Goal: Information Seeking & Learning: Understand process/instructions

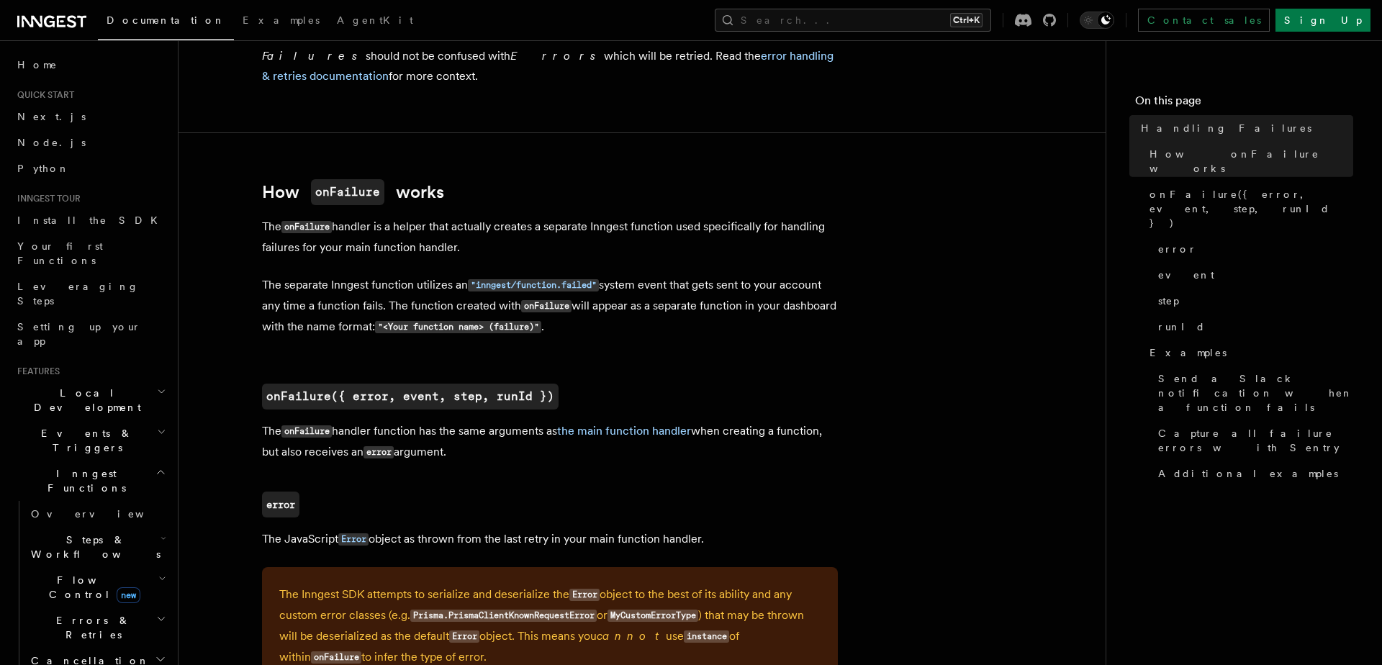
scroll to position [583, 0]
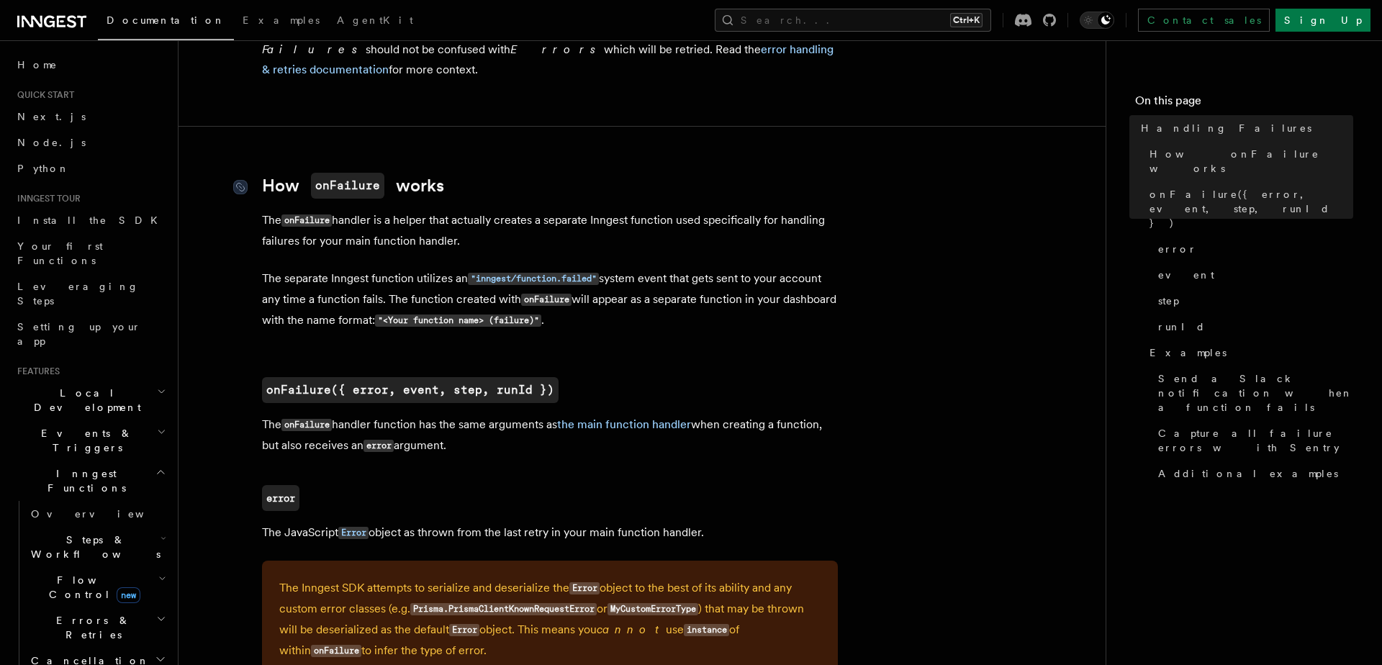
click at [403, 177] on link "How onFailure works" at bounding box center [353, 186] width 182 height 26
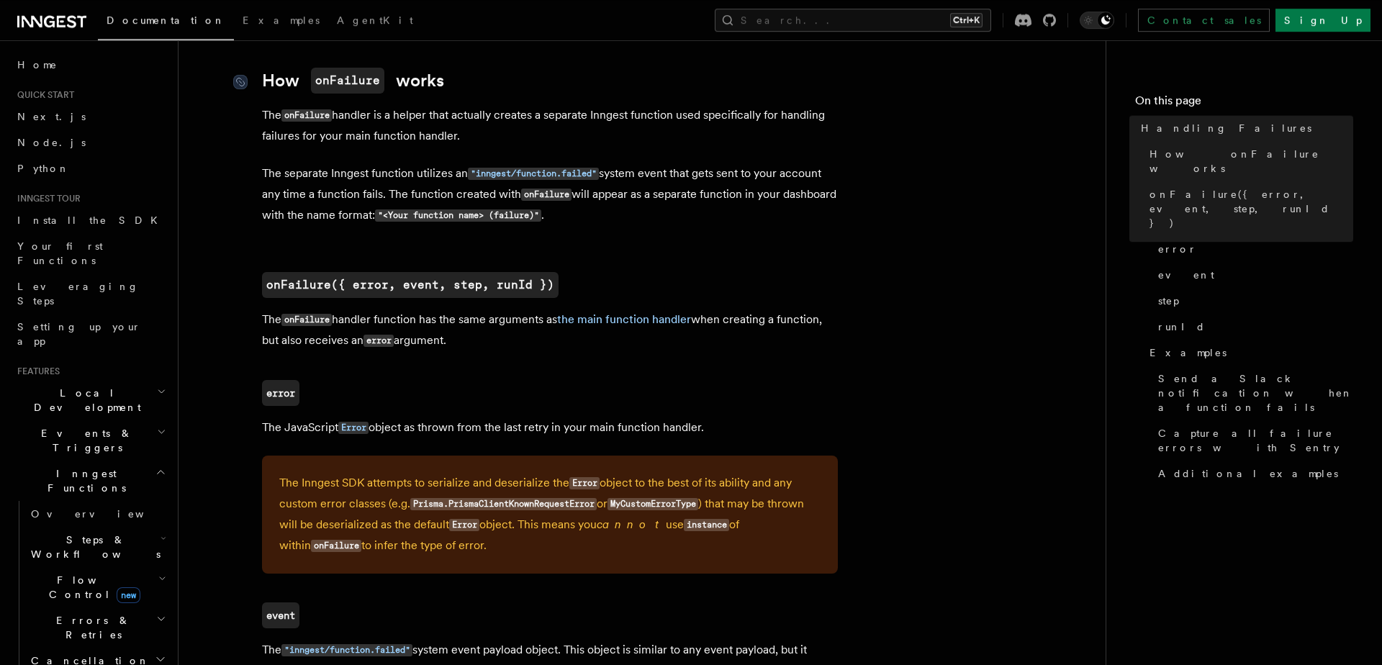
scroll to position [689, 0]
drag, startPoint x: 263, startPoint y: 138, endPoint x: 523, endPoint y: 151, distance: 260.2
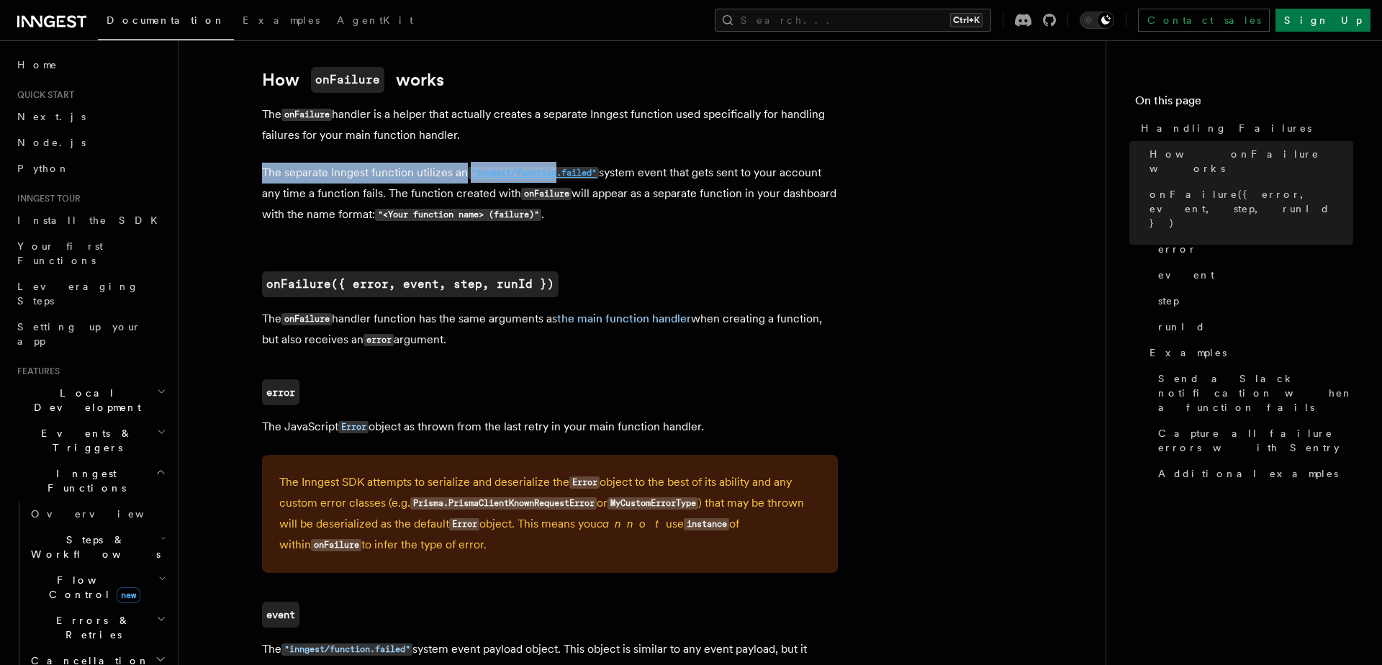
drag, startPoint x: 263, startPoint y: 174, endPoint x: 572, endPoint y: 178, distance: 308.1
click at [569, 178] on p "The separate Inngest function utilizes an "inngest/function.failed" system even…" at bounding box center [550, 194] width 576 height 63
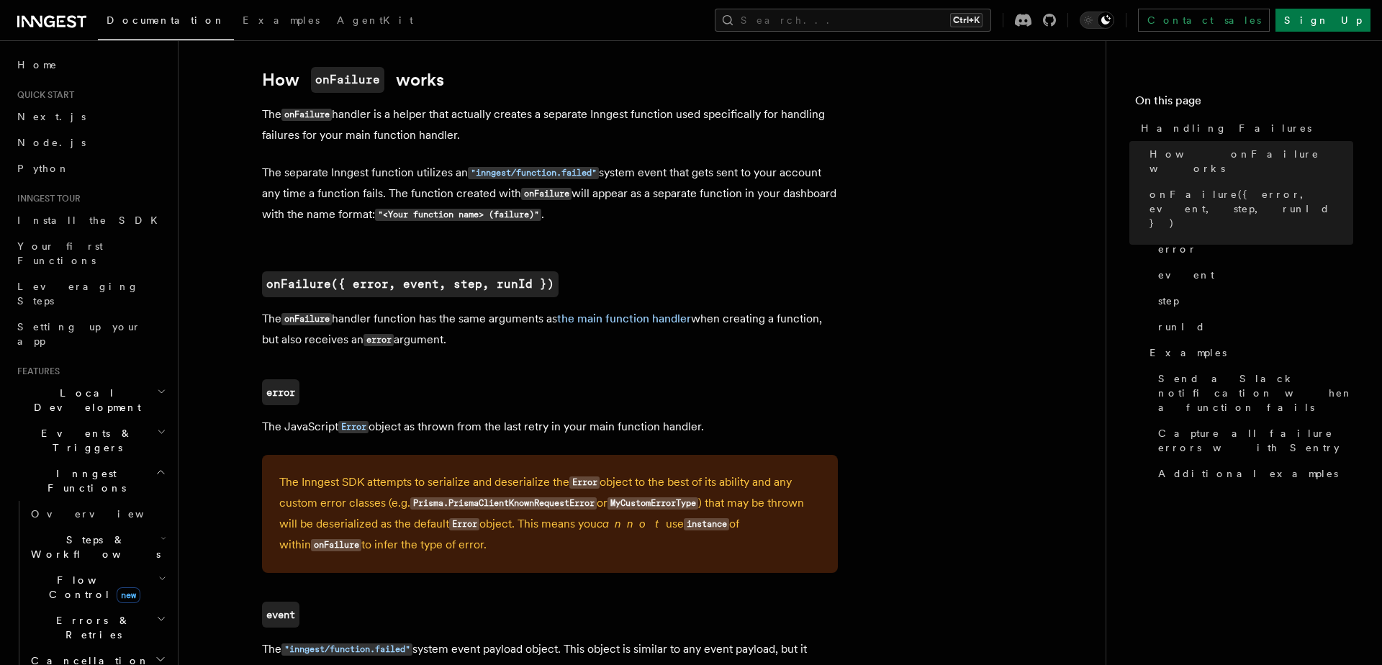
click at [721, 224] on p "The separate Inngest function utilizes an "inngest/function.failed" system even…" at bounding box center [550, 194] width 576 height 63
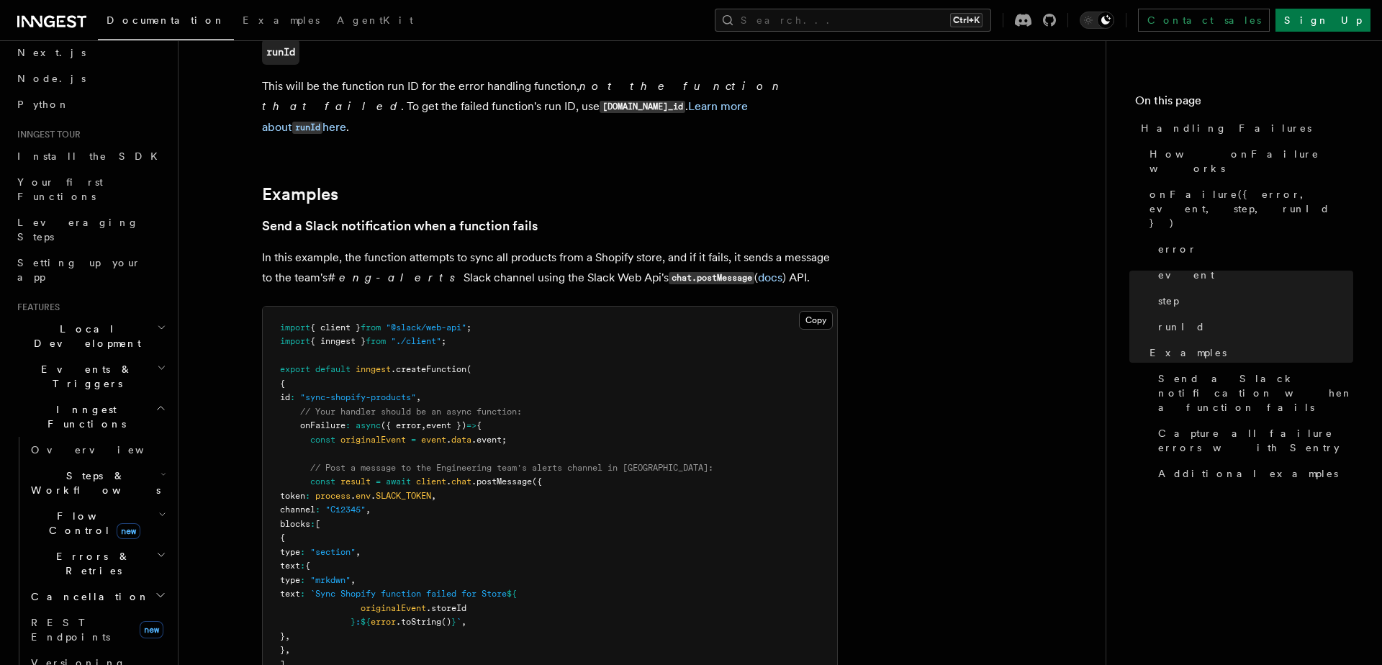
scroll to position [84, 0]
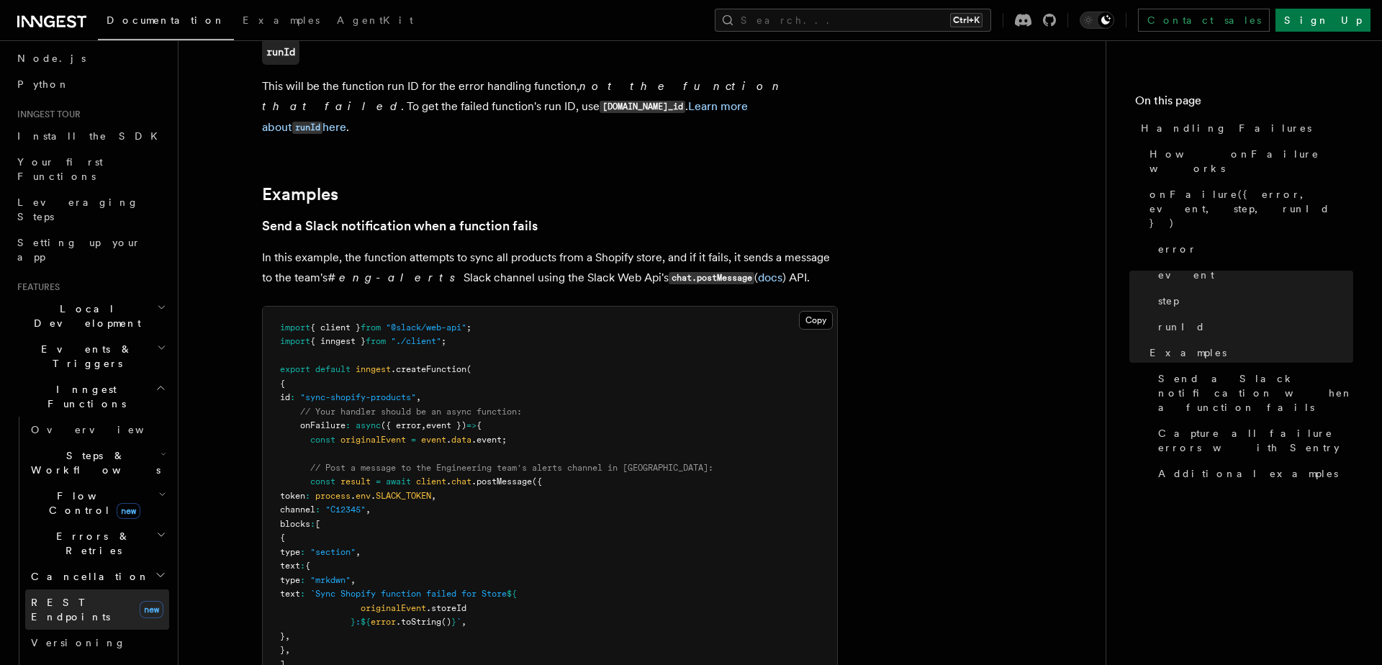
click at [77, 597] on span "REST Endpoints" at bounding box center [70, 610] width 79 height 26
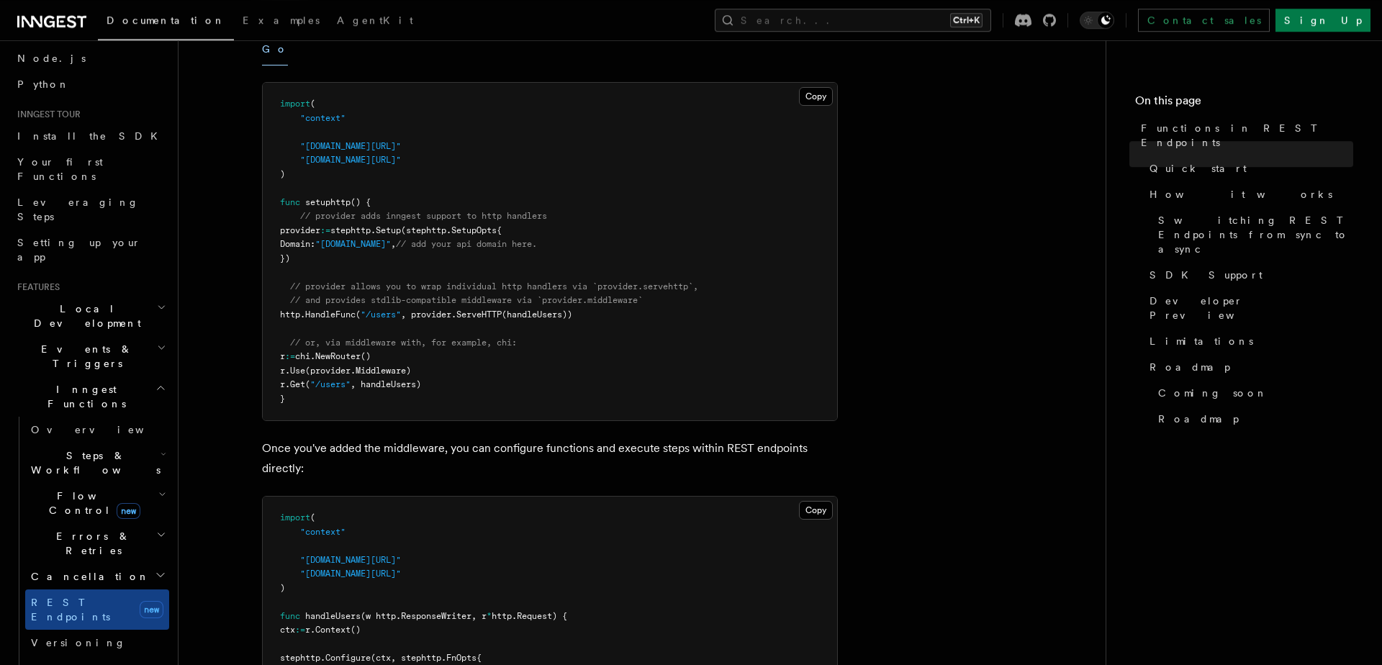
scroll to position [583, 0]
click at [1160, 262] on link "SDK Support" at bounding box center [1248, 275] width 209 height 26
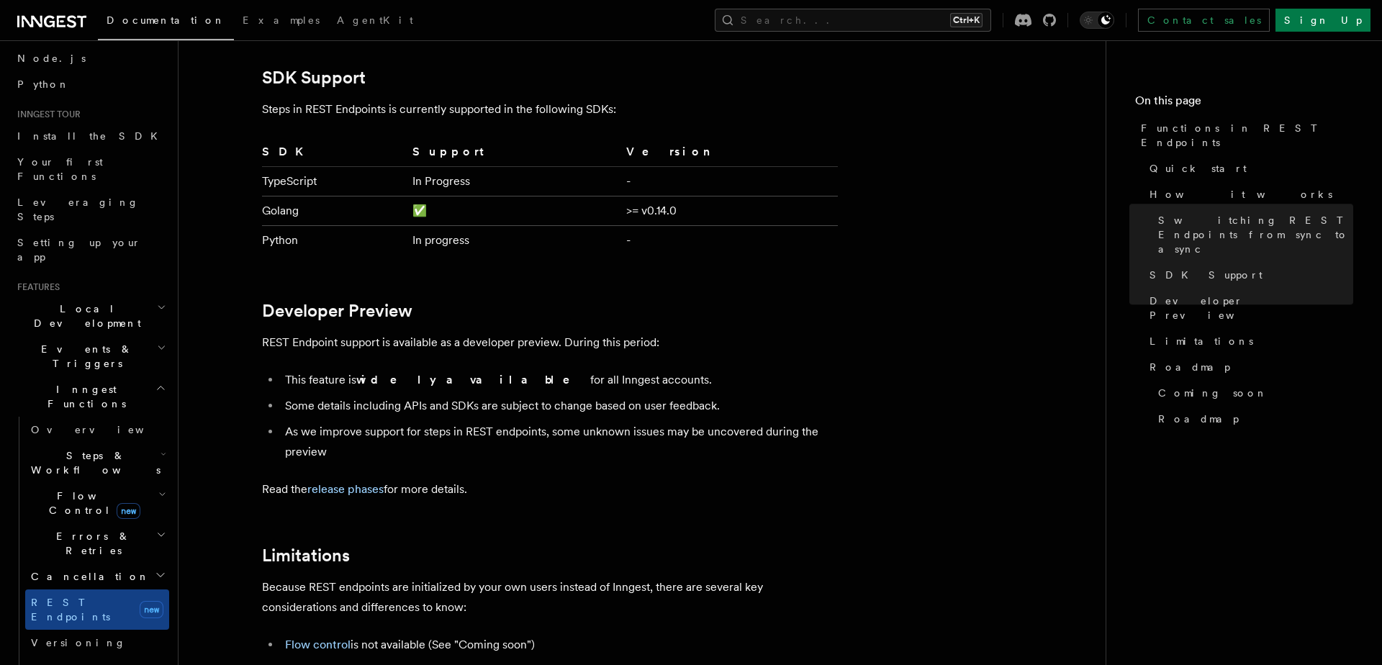
scroll to position [2046, 0]
click at [1182, 213] on span "Switching REST Endpoints from sync to async" at bounding box center [1255, 234] width 195 height 43
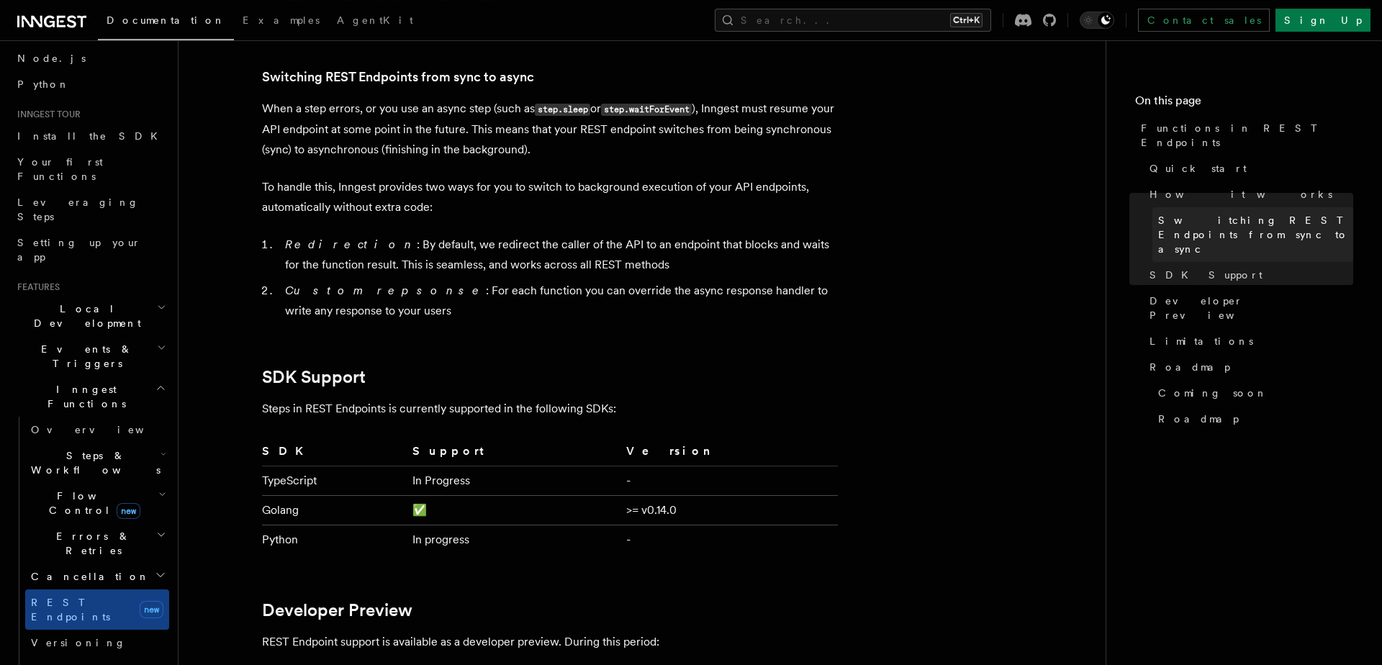
scroll to position [1745, 0]
click at [1180, 187] on span "How it works" at bounding box center [1241, 194] width 183 height 14
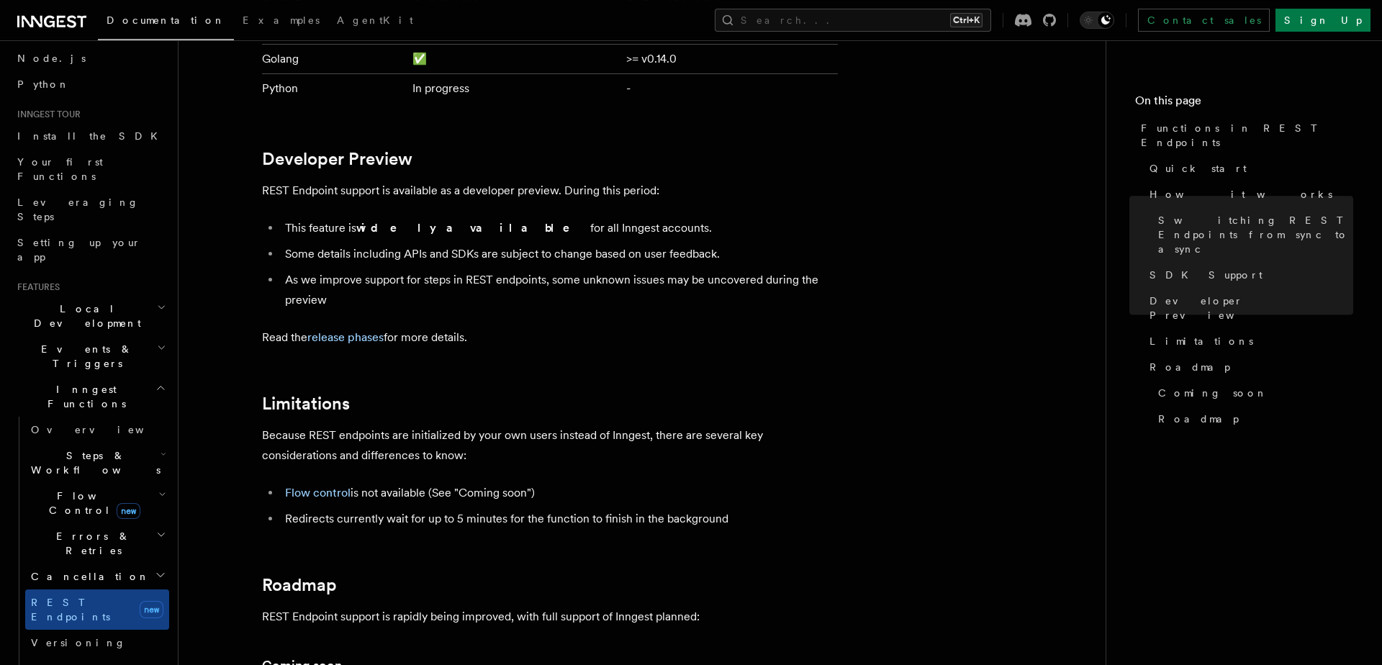
scroll to position [2424, 0]
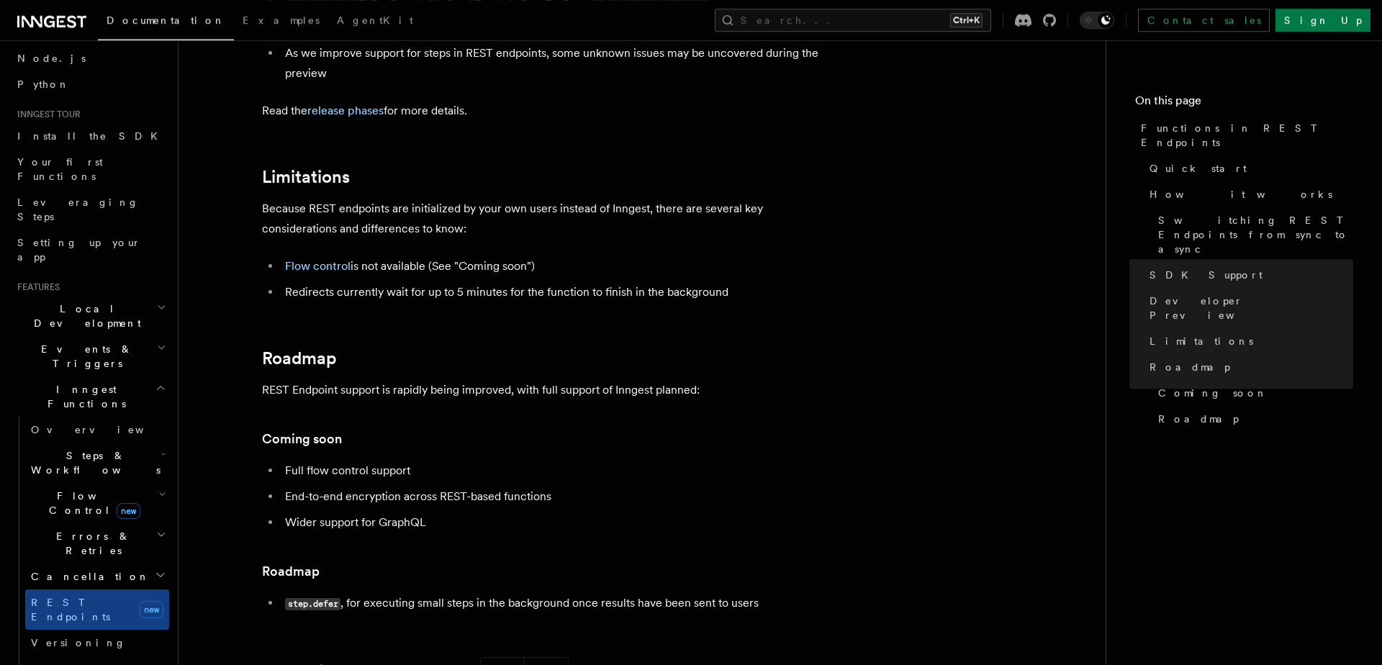
click at [71, 529] on span "Errors & Retries" at bounding box center [90, 543] width 131 height 29
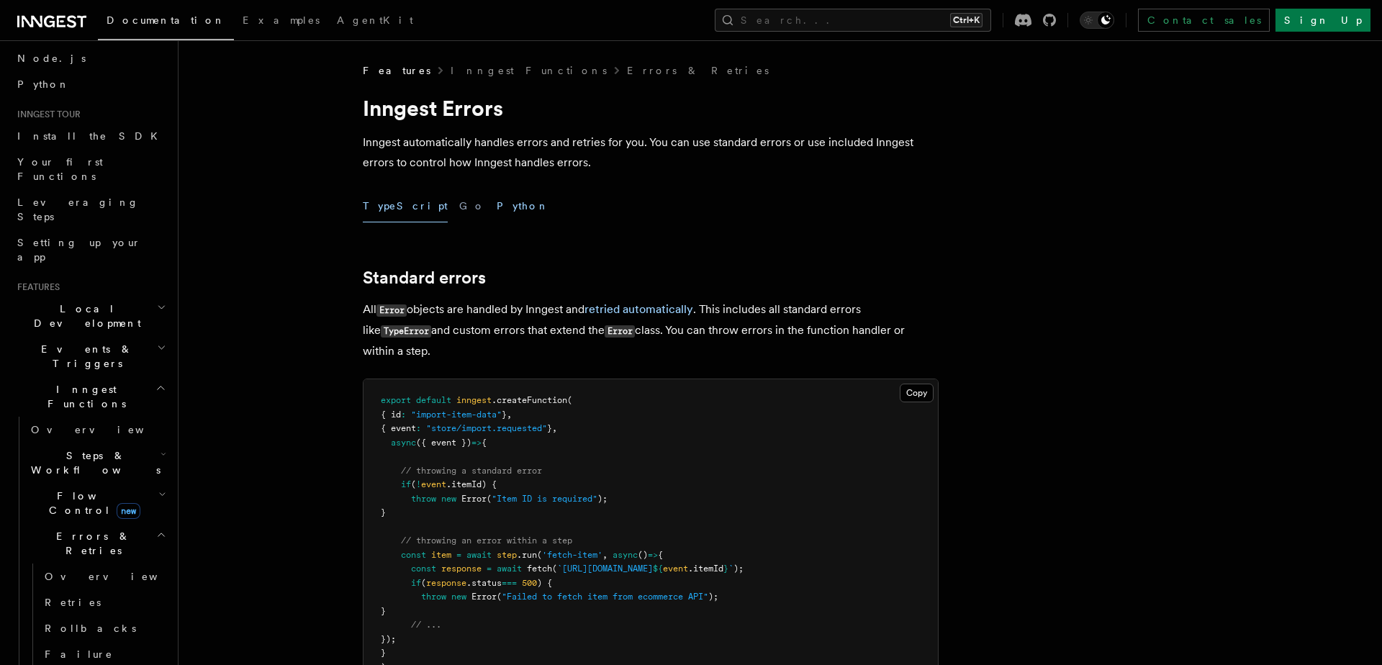
click at [497, 219] on button "Python" at bounding box center [523, 206] width 53 height 32
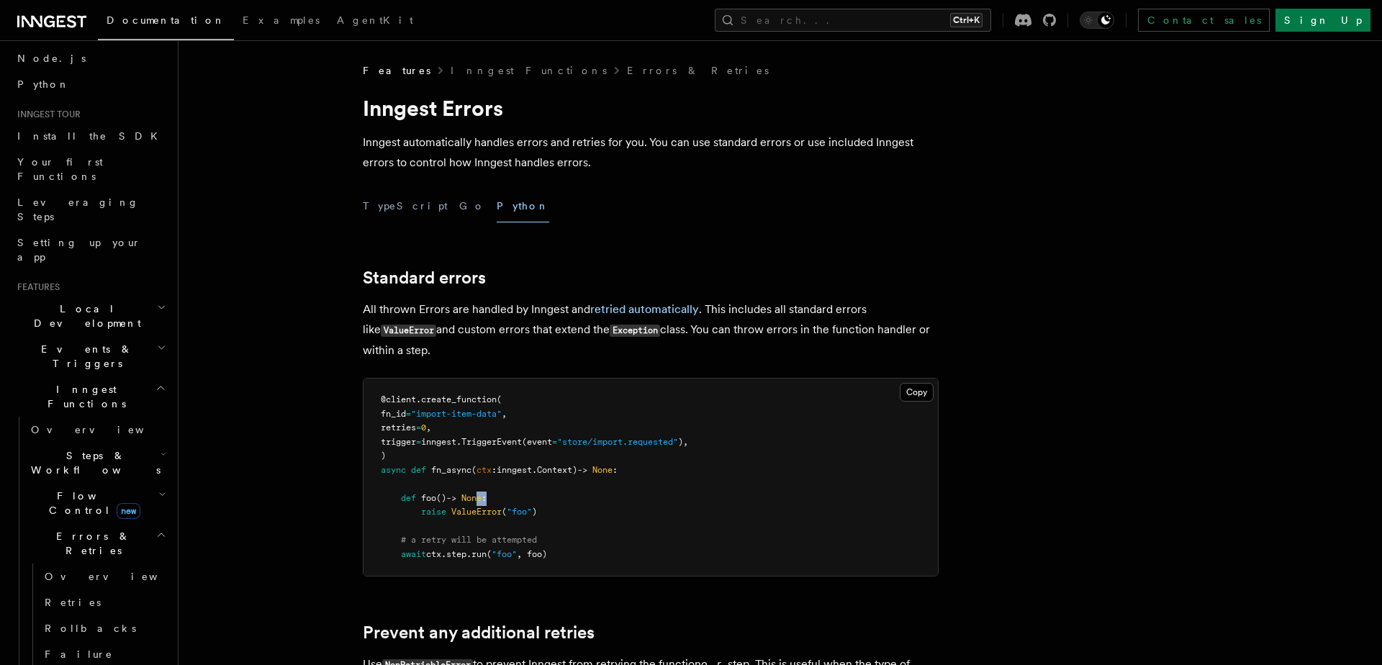
drag, startPoint x: 569, startPoint y: 503, endPoint x: 482, endPoint y: 503, distance: 87.1
click at [482, 503] on pre "@client . create_function ( fn_id = "import-item-data" , retries = 0 , trigger …" at bounding box center [651, 477] width 574 height 197
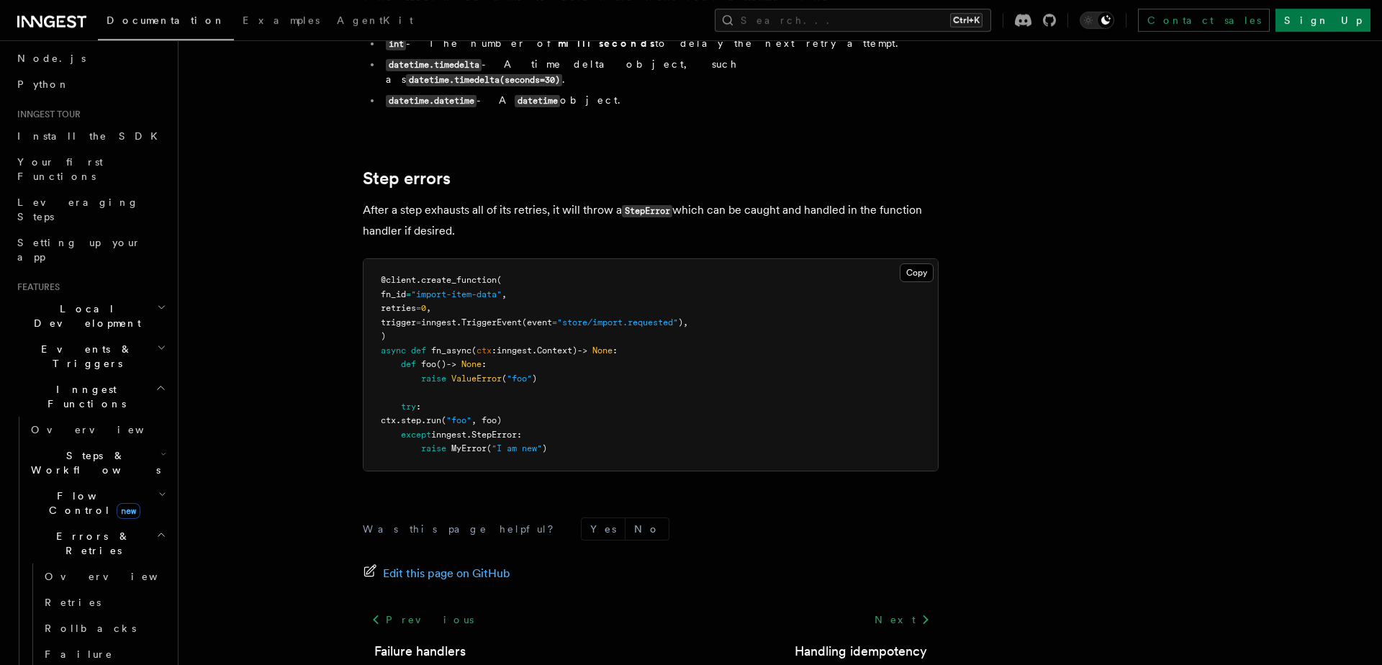
scroll to position [1599, 0]
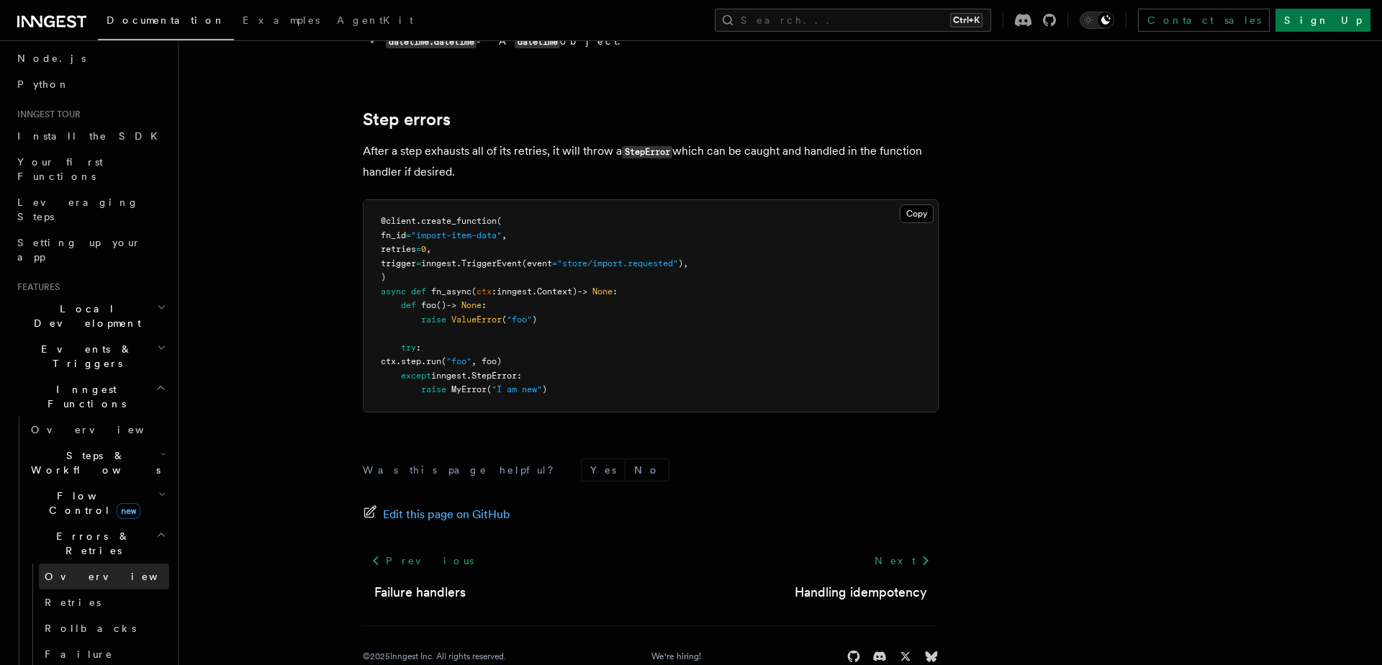
click at [102, 564] on link "Overview" at bounding box center [104, 577] width 130 height 26
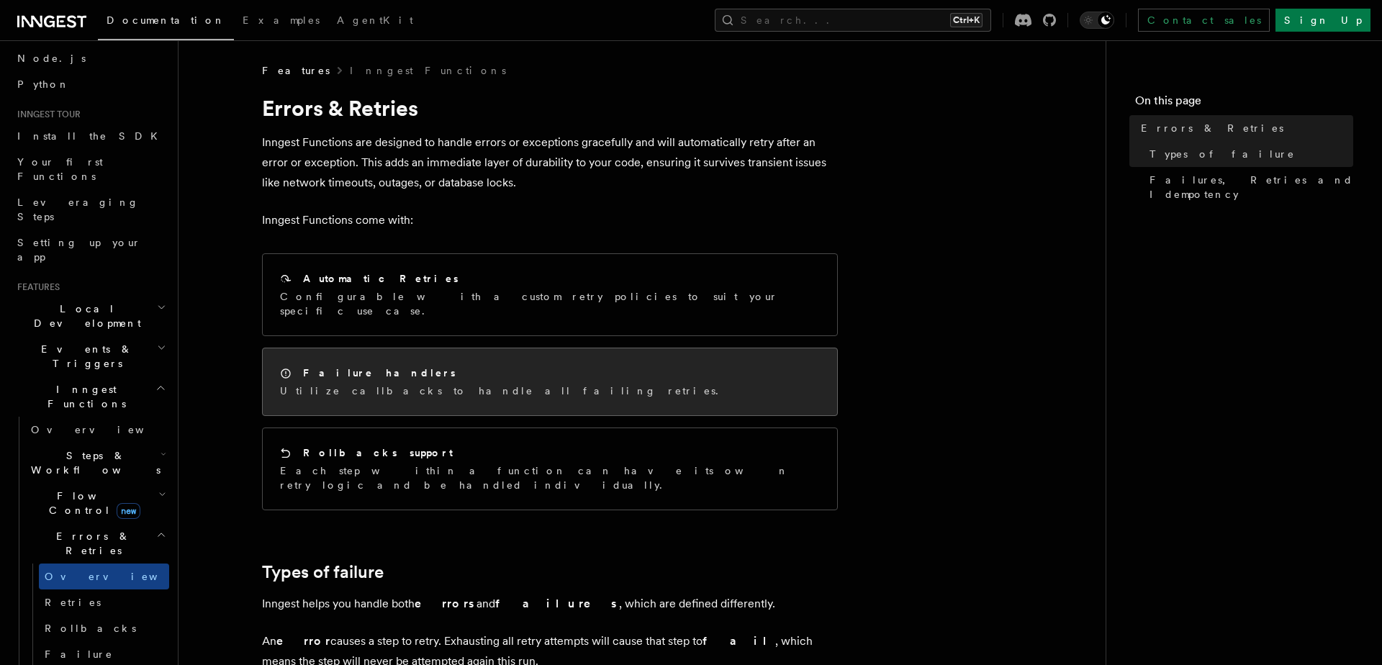
click at [350, 388] on div "Failure handlers Utilize callbacks to handle all failing retries." at bounding box center [550, 381] width 574 height 67
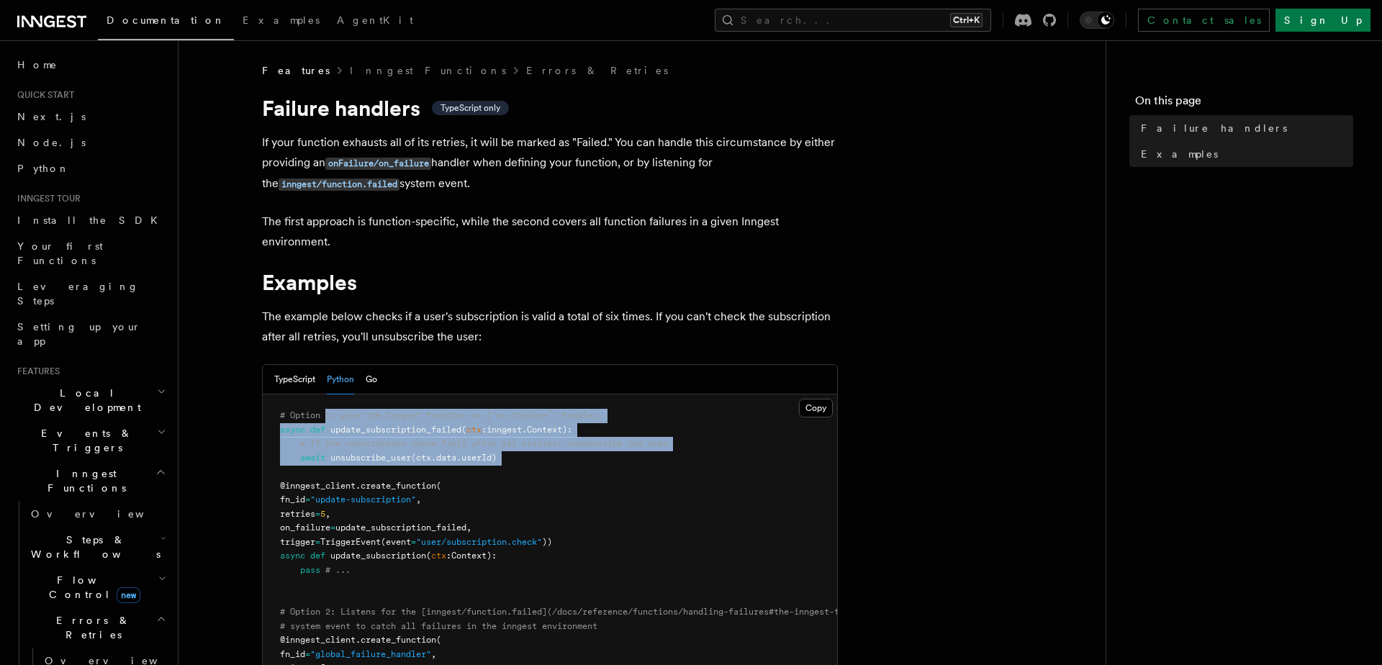
drag, startPoint x: 544, startPoint y: 468, endPoint x: 325, endPoint y: 421, distance: 223.8
click at [325, 421] on pre "# Option 1: give the inngest function an [`on_failure`] handler. async def upda…" at bounding box center [550, 585] width 574 height 380
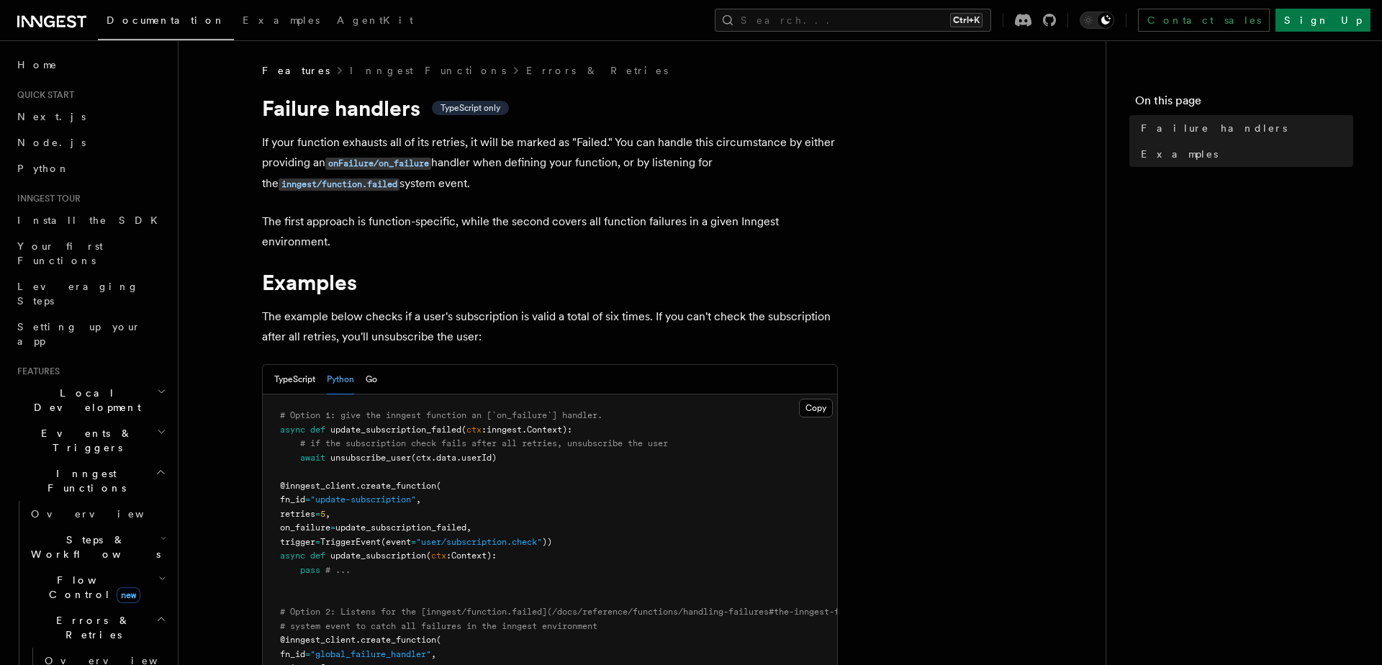
click at [556, 454] on pre "# Option 1: give the inngest function an [`on_failure`] handler. async def upda…" at bounding box center [550, 585] width 574 height 380
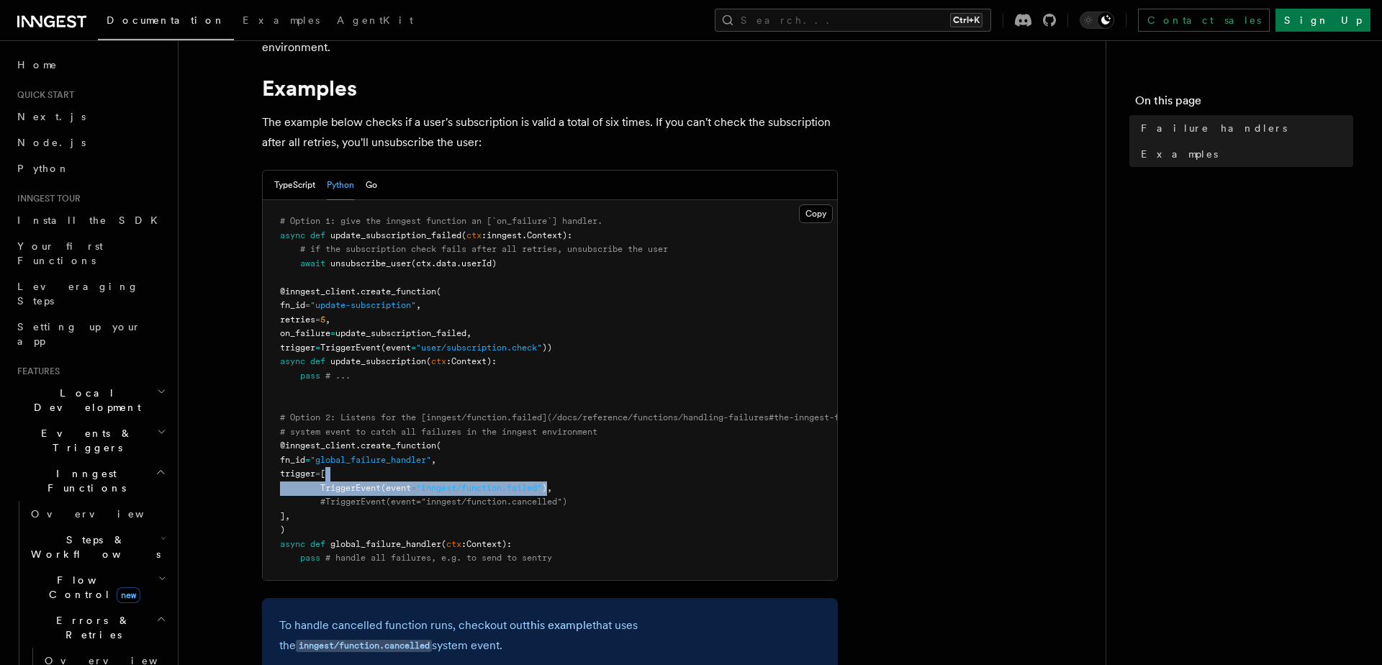
drag, startPoint x: 556, startPoint y: 487, endPoint x: 402, endPoint y: 479, distance: 155.0
click at [402, 479] on pre "# Option 1: give the inngest function an [`on_failure`] handler. async def upda…" at bounding box center [550, 390] width 574 height 380
click at [384, 501] on span "#TriggerEvent(event="inngest/function.cancelled")" at bounding box center [443, 502] width 247 height 10
click at [386, 459] on span ""global_failure_handler"" at bounding box center [370, 460] width 121 height 10
click at [387, 459] on span ""global_failure_handler"" at bounding box center [370, 460] width 121 height 10
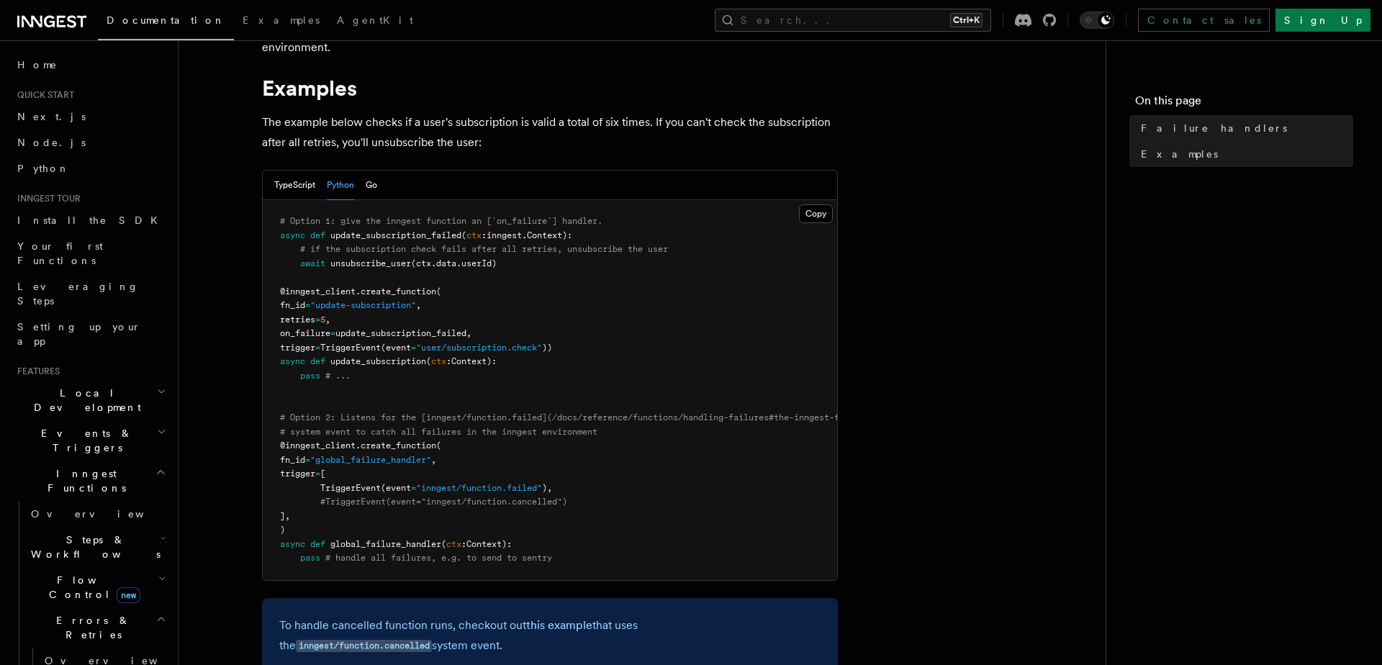
click at [369, 469] on pre "# Option 1: give the inngest function an [`on_failure`] handler. async def upda…" at bounding box center [550, 390] width 574 height 380
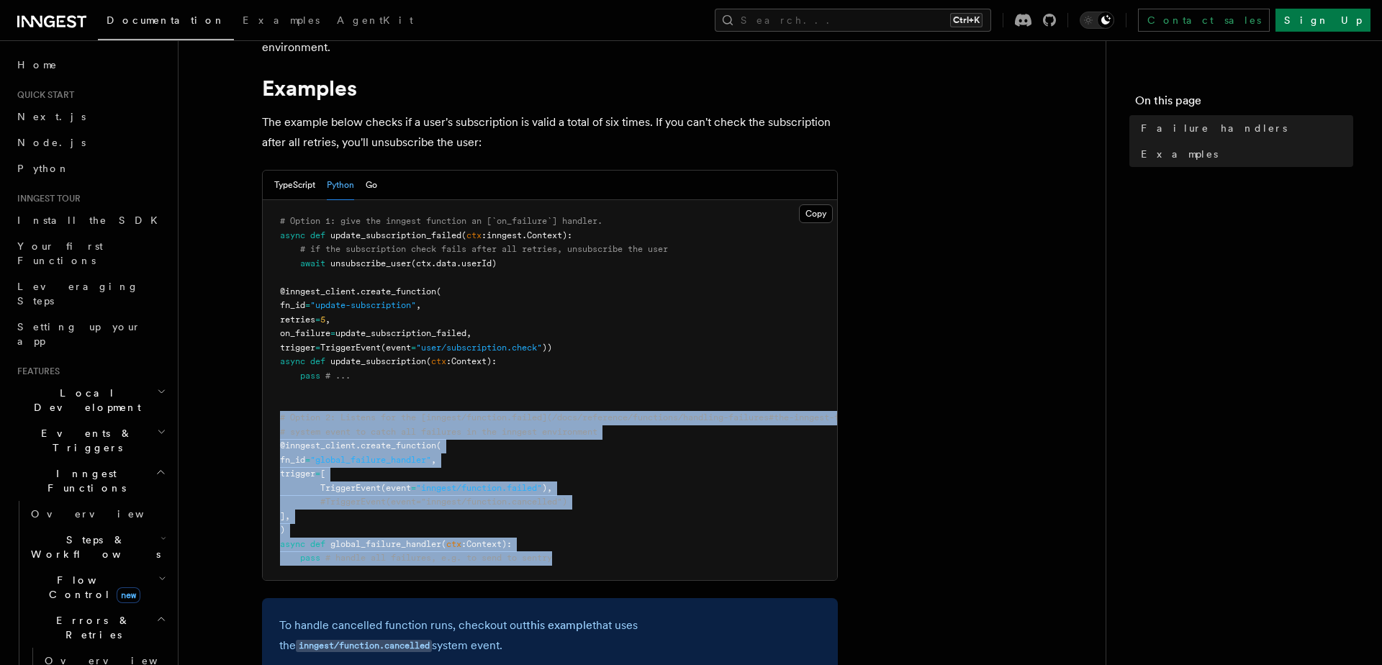
drag, startPoint x: 568, startPoint y: 560, endPoint x: 264, endPoint y: 425, distance: 332.6
click at [264, 425] on pre "# Option 1: give the inngest function an [`on_failure`] handler. async def upda…" at bounding box center [550, 390] width 574 height 380
click at [515, 487] on span ""inngest/function.failed"" at bounding box center [479, 488] width 126 height 10
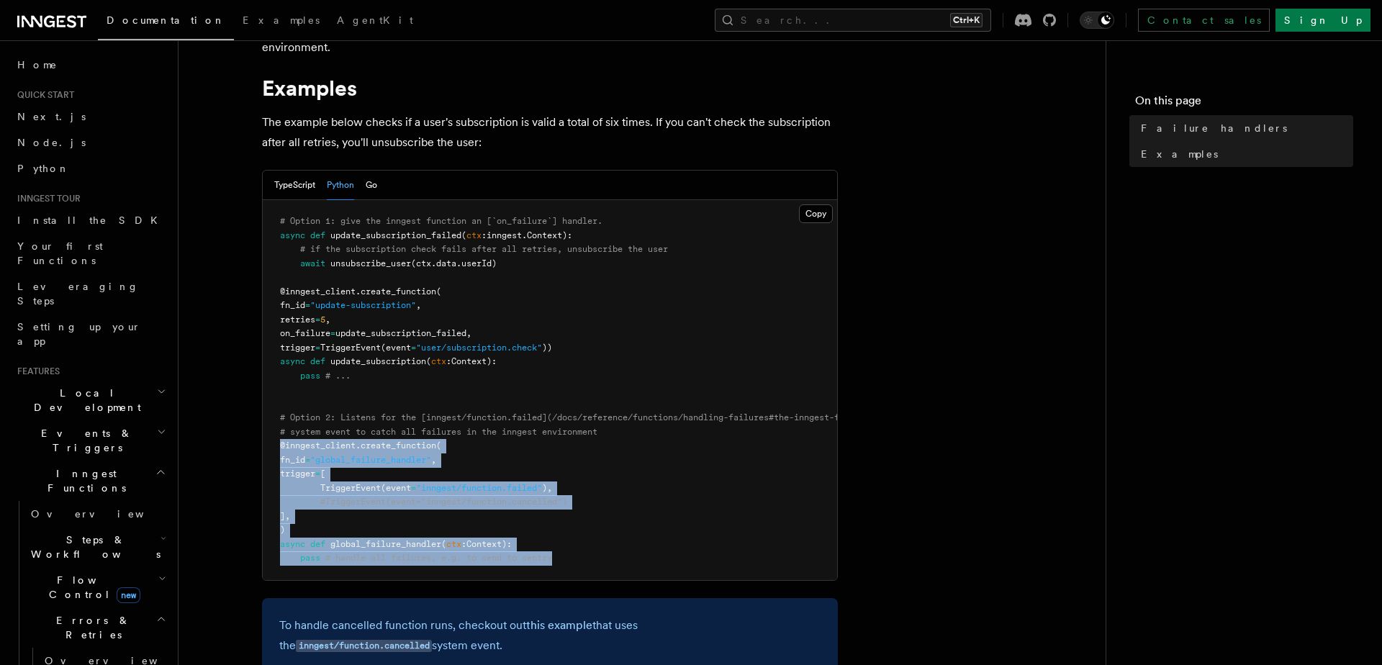
drag, startPoint x: 582, startPoint y: 564, endPoint x: 269, endPoint y: 446, distance: 334.7
click at [269, 446] on pre "# Option 1: give the inngest function an [`on_failure`] handler. async def upda…" at bounding box center [550, 390] width 574 height 380
copy code "@inngest_client . create_function ( fn_id = "global_failure_handler" , trigger …"
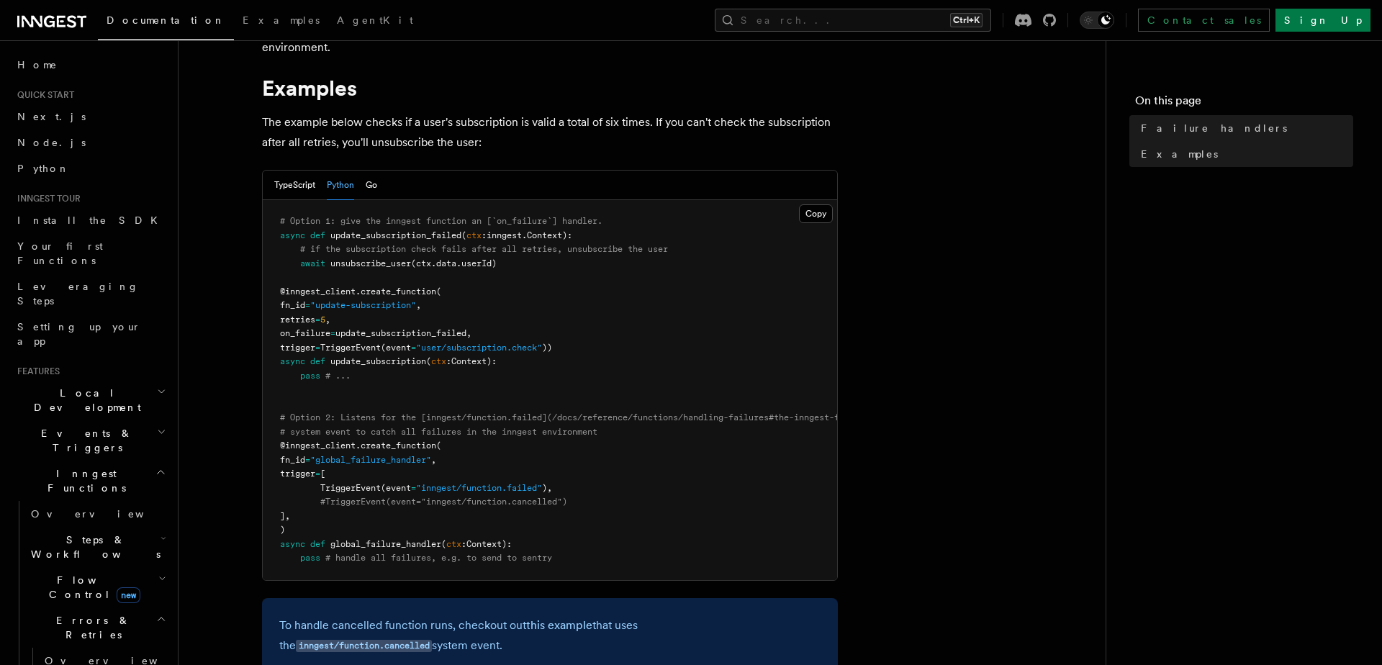
click at [605, 387] on pre "# Option 1: give the inngest function an [`on_failure`] handler. async def upda…" at bounding box center [550, 390] width 574 height 380
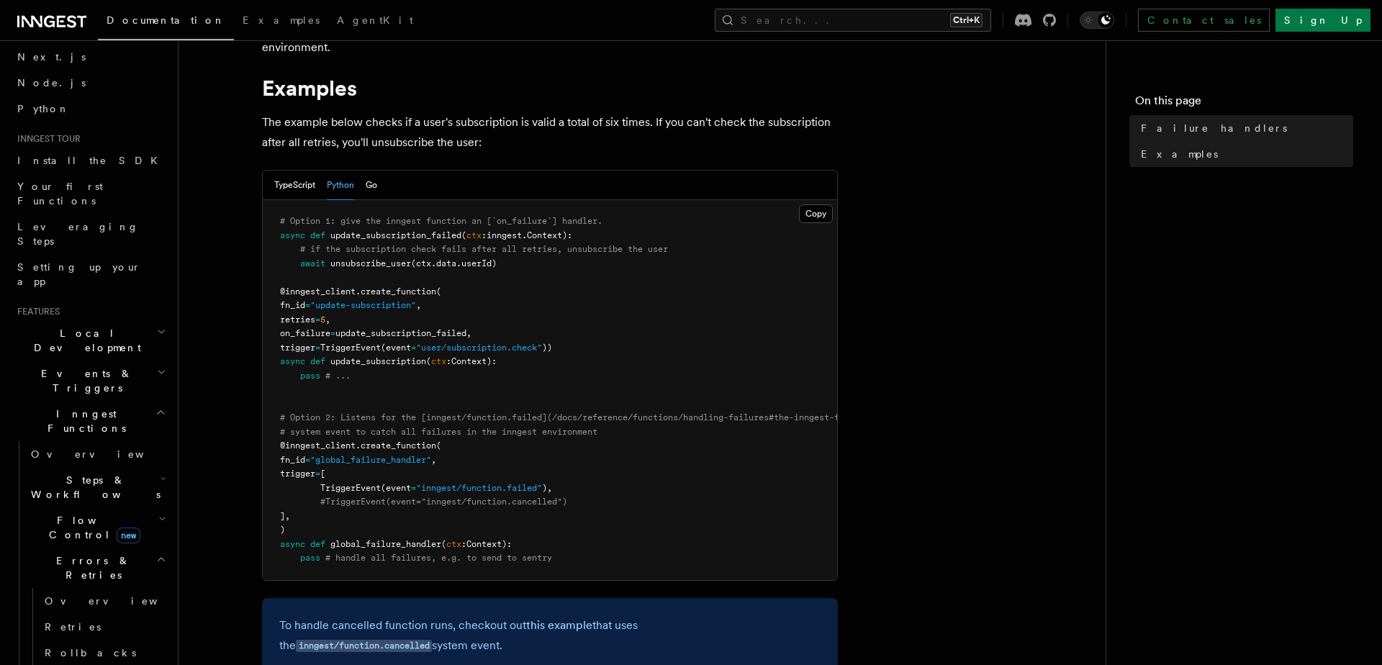
scroll to position [84, 0]
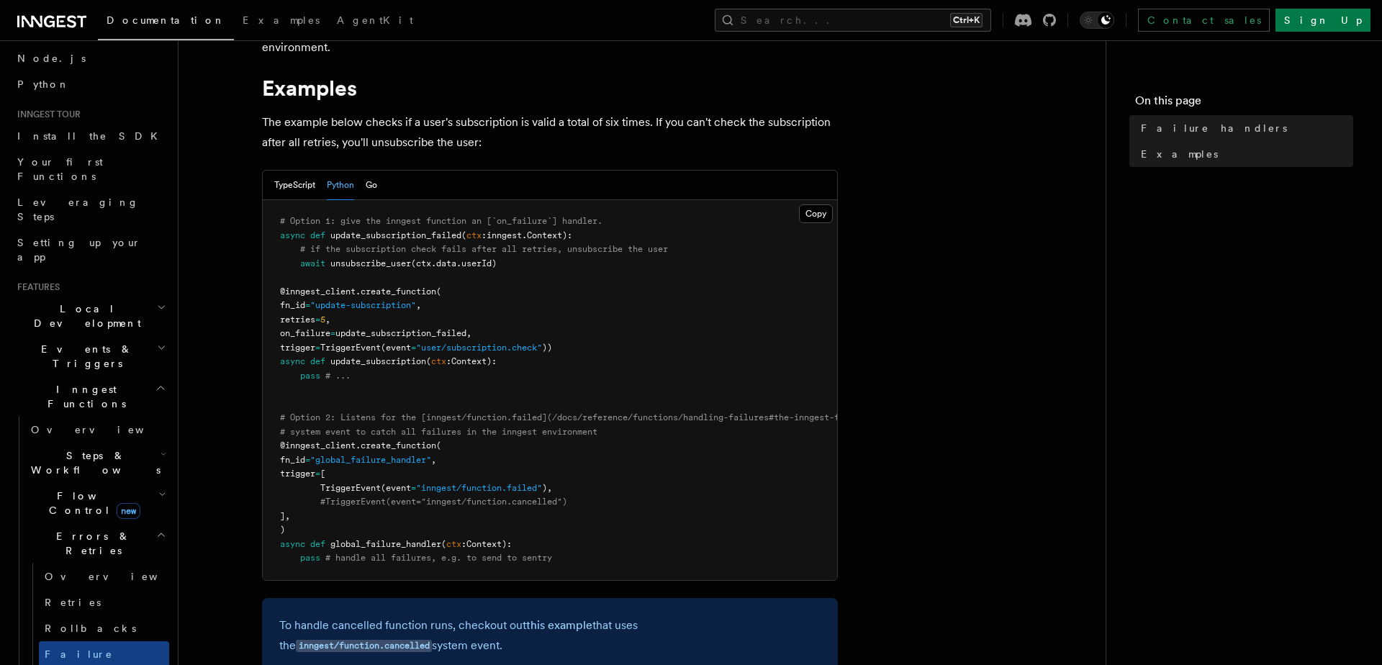
click at [90, 382] on span "Inngest Functions" at bounding box center [84, 396] width 144 height 29
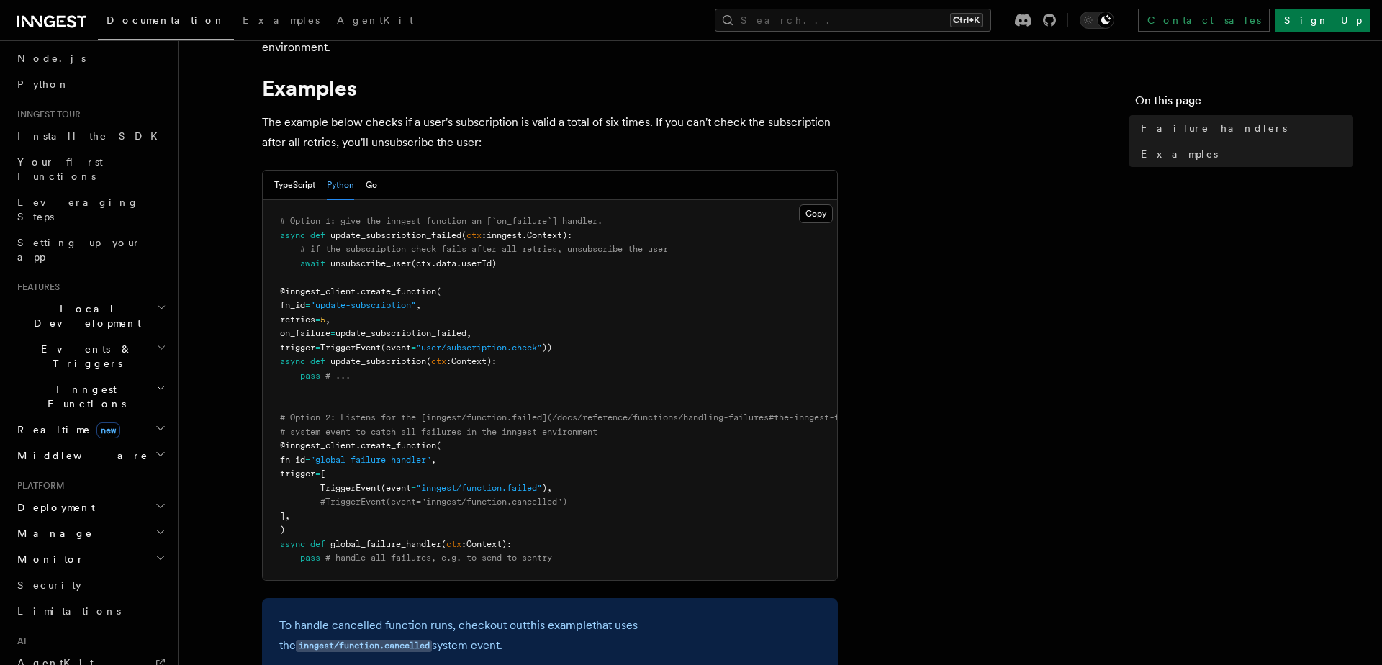
click at [92, 336] on h2 "Events & Triggers" at bounding box center [91, 356] width 158 height 40
click at [74, 342] on span "Events & Triggers" at bounding box center [84, 356] width 145 height 29
click at [96, 296] on h2 "Local Development" at bounding box center [91, 316] width 158 height 40
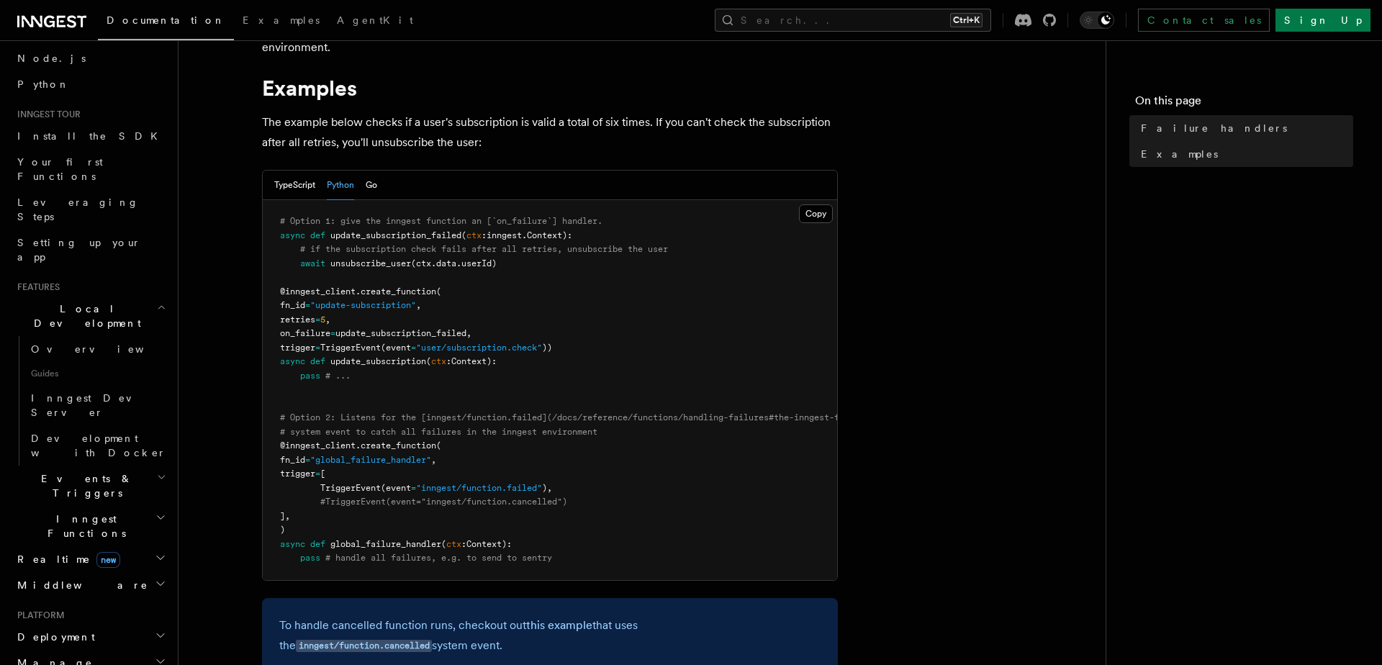
click at [96, 296] on h2 "Local Development" at bounding box center [91, 316] width 158 height 40
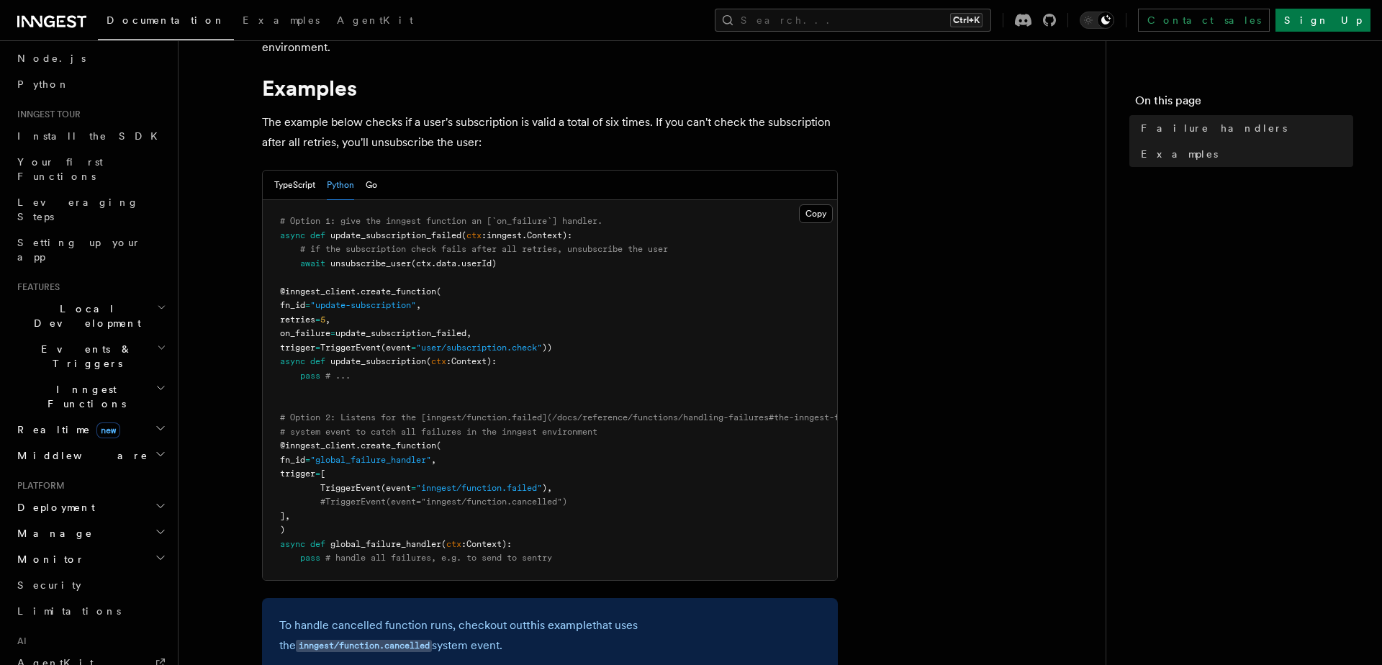
click at [85, 377] on h2 "Inngest Functions" at bounding box center [91, 397] width 158 height 40
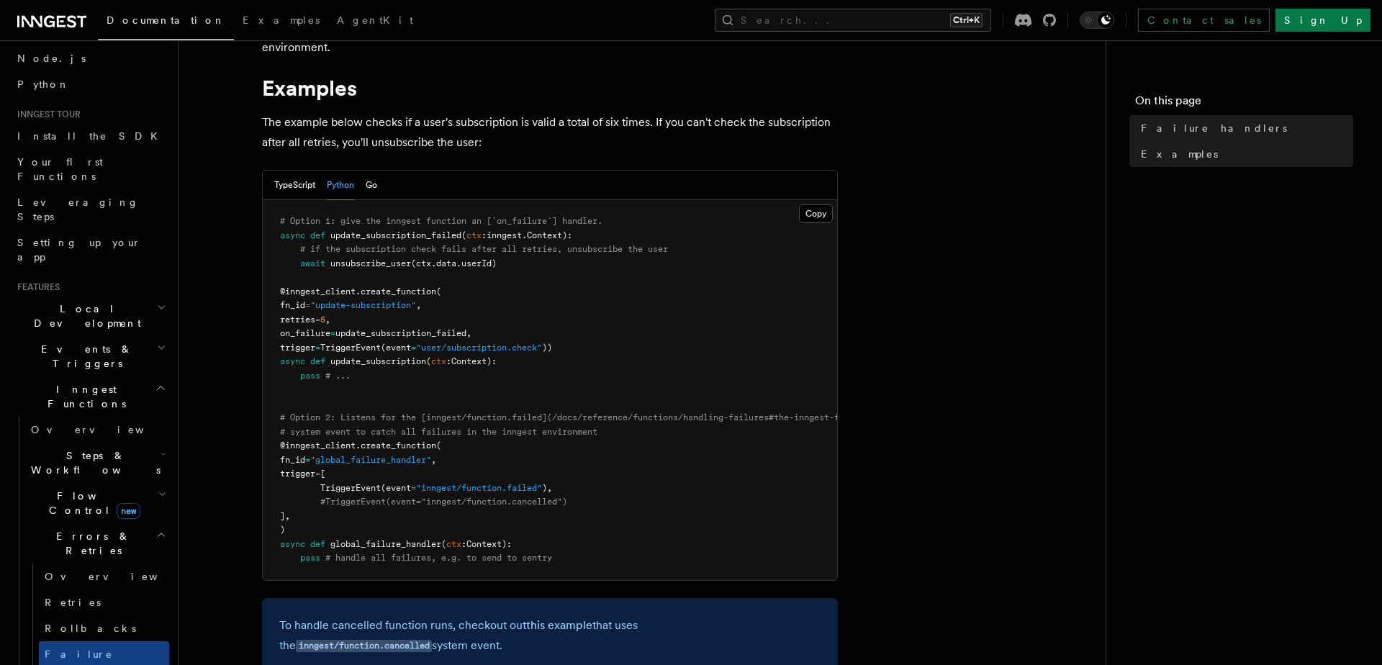
click at [120, 523] on h2 "Errors & Retries" at bounding box center [97, 543] width 144 height 40
click at [130, 443] on h2 "Steps & Workflows" at bounding box center [97, 463] width 144 height 40
click at [91, 483] on link "Overview" at bounding box center [104, 496] width 130 height 26
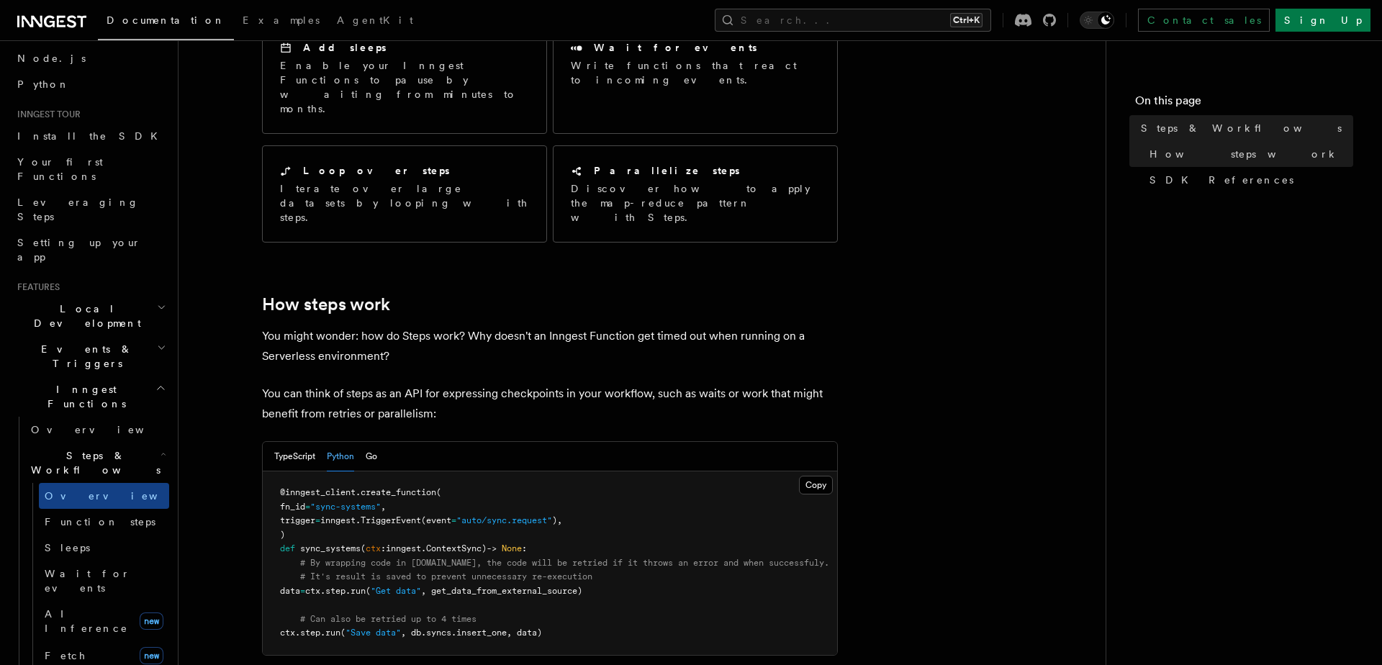
scroll to position [486, 0]
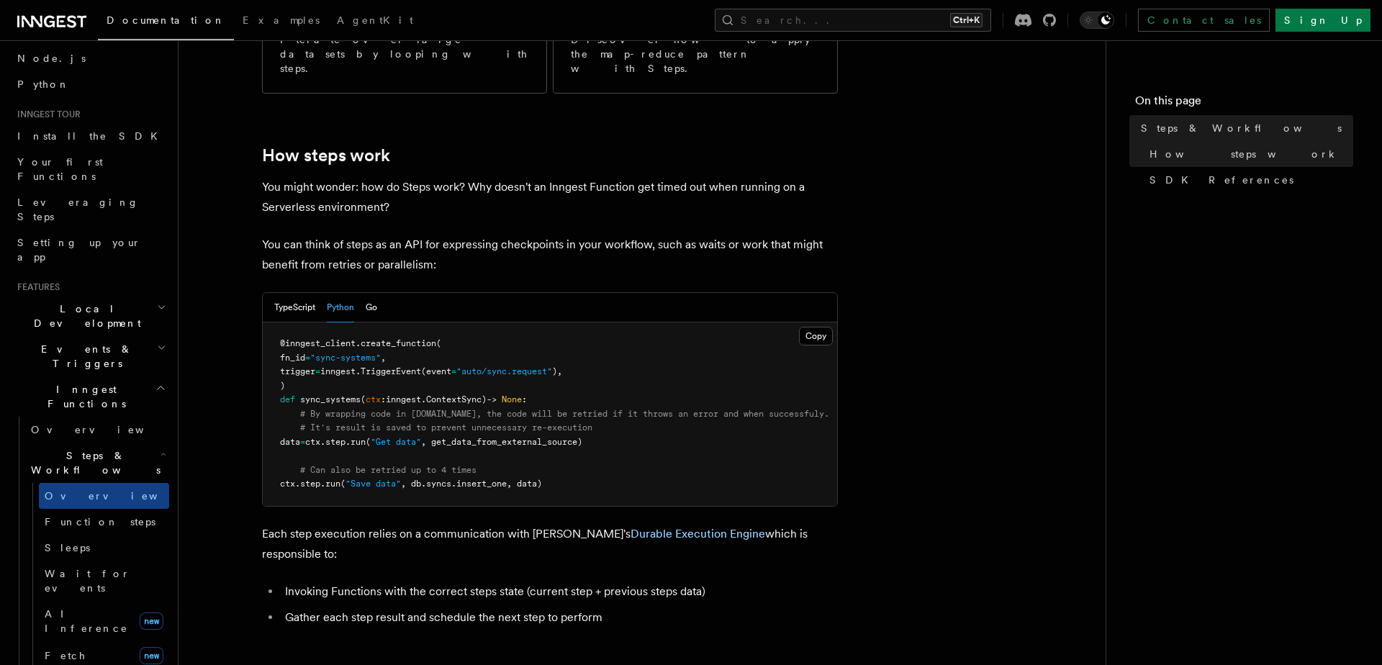
click at [513, 437] on span ", get_data_from_external_source)" at bounding box center [501, 442] width 161 height 10
click at [61, 382] on span "Inngest Functions" at bounding box center [84, 396] width 144 height 29
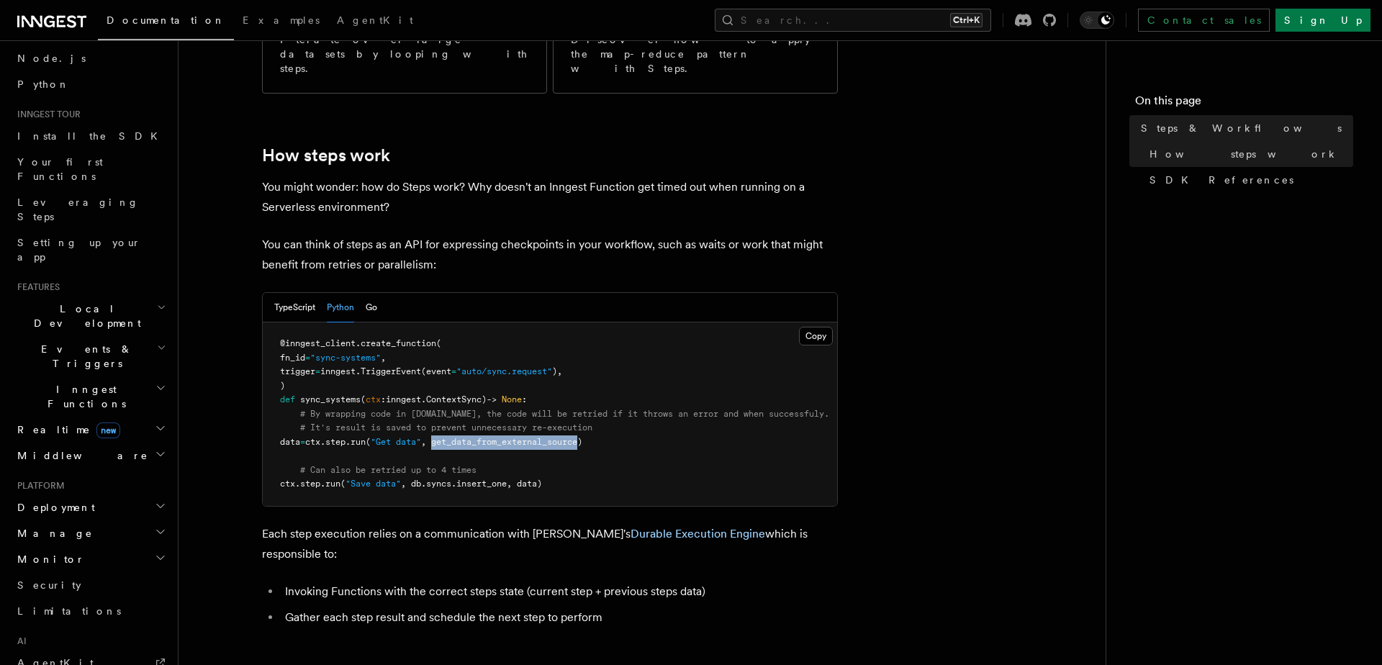
click at [76, 296] on h2 "Local Development" at bounding box center [91, 316] width 158 height 40
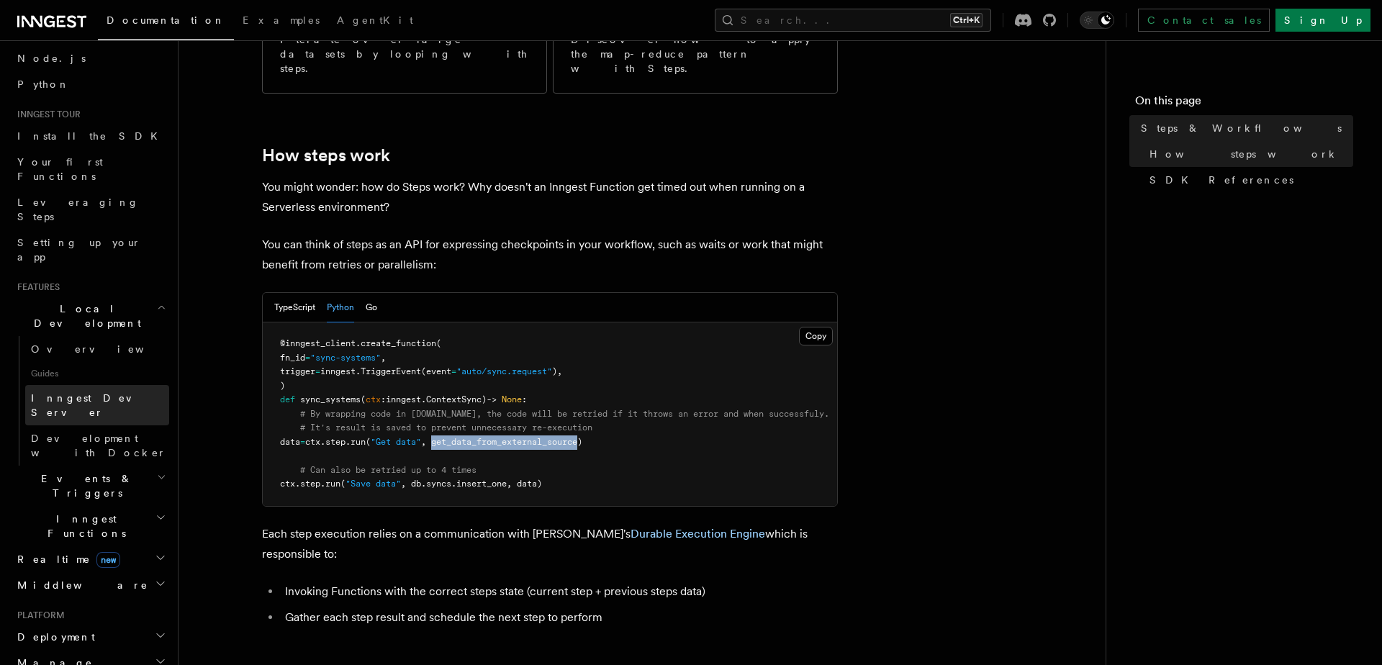
click at [61, 392] on span "Inngest Dev Server" at bounding box center [92, 405] width 123 height 26
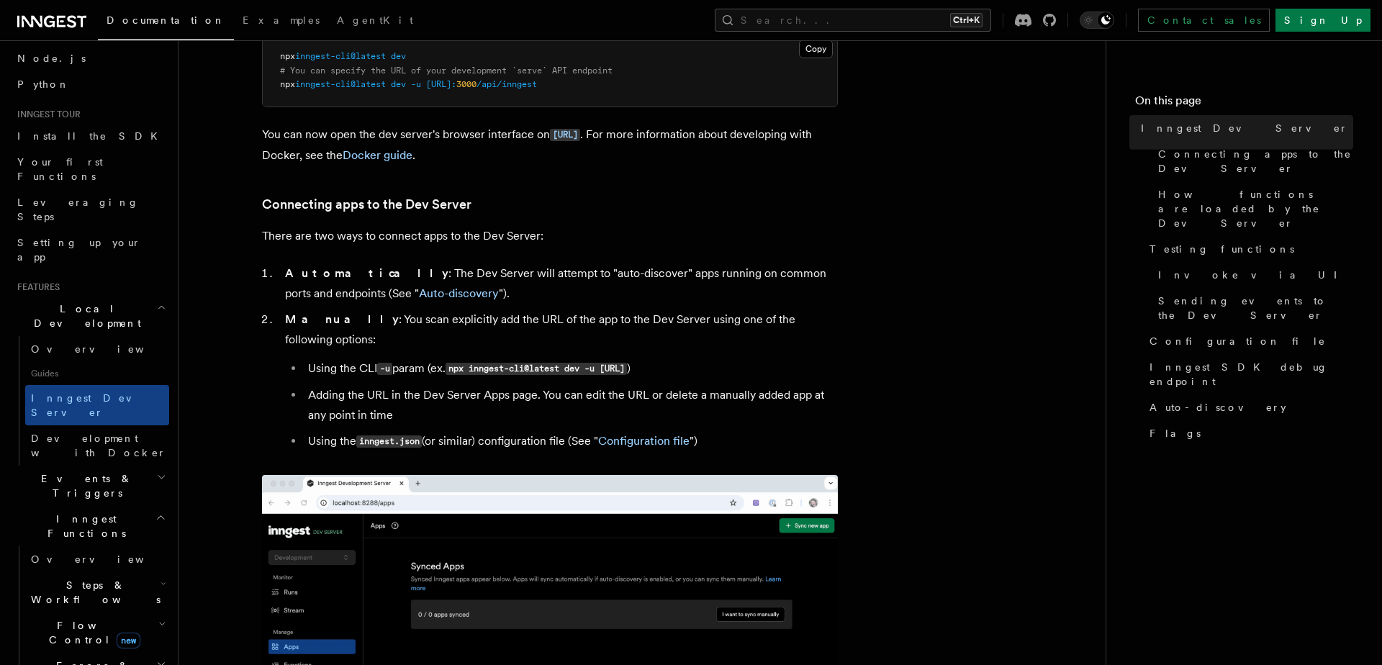
scroll to position [389, 0]
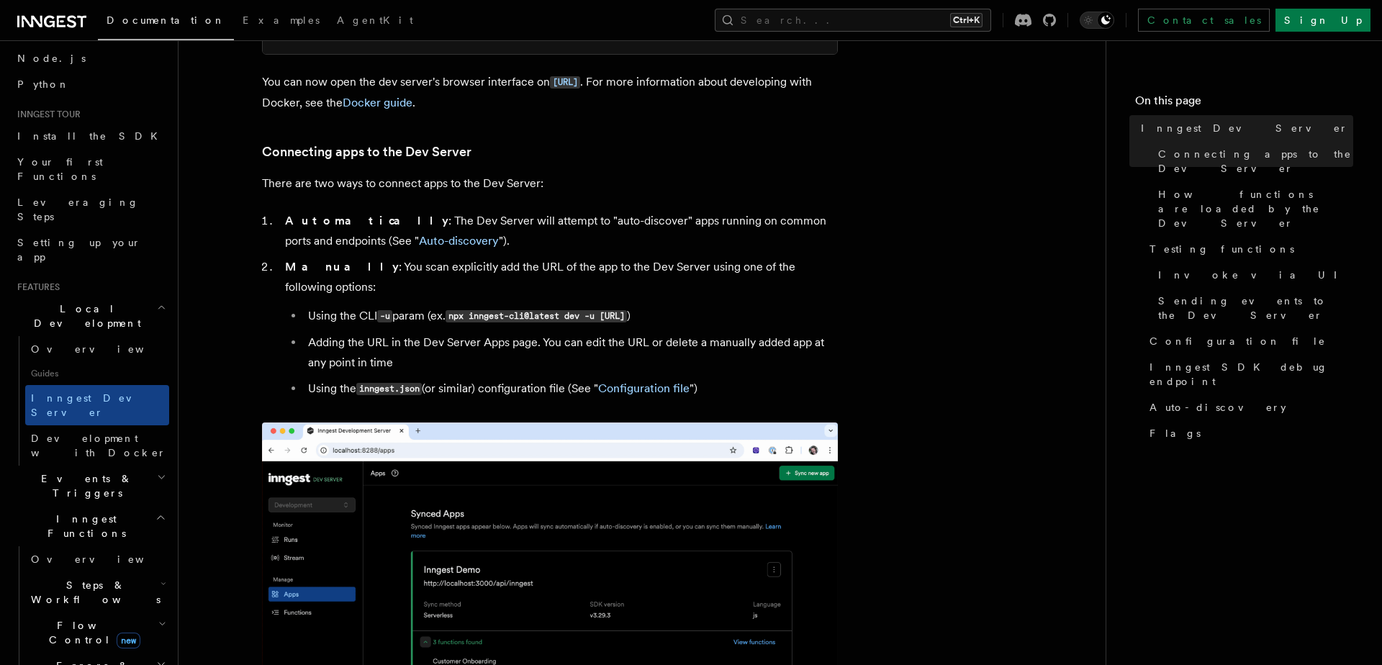
click at [379, 37] on span "inngest-cli@latest" at bounding box center [340, 32] width 91 height 10
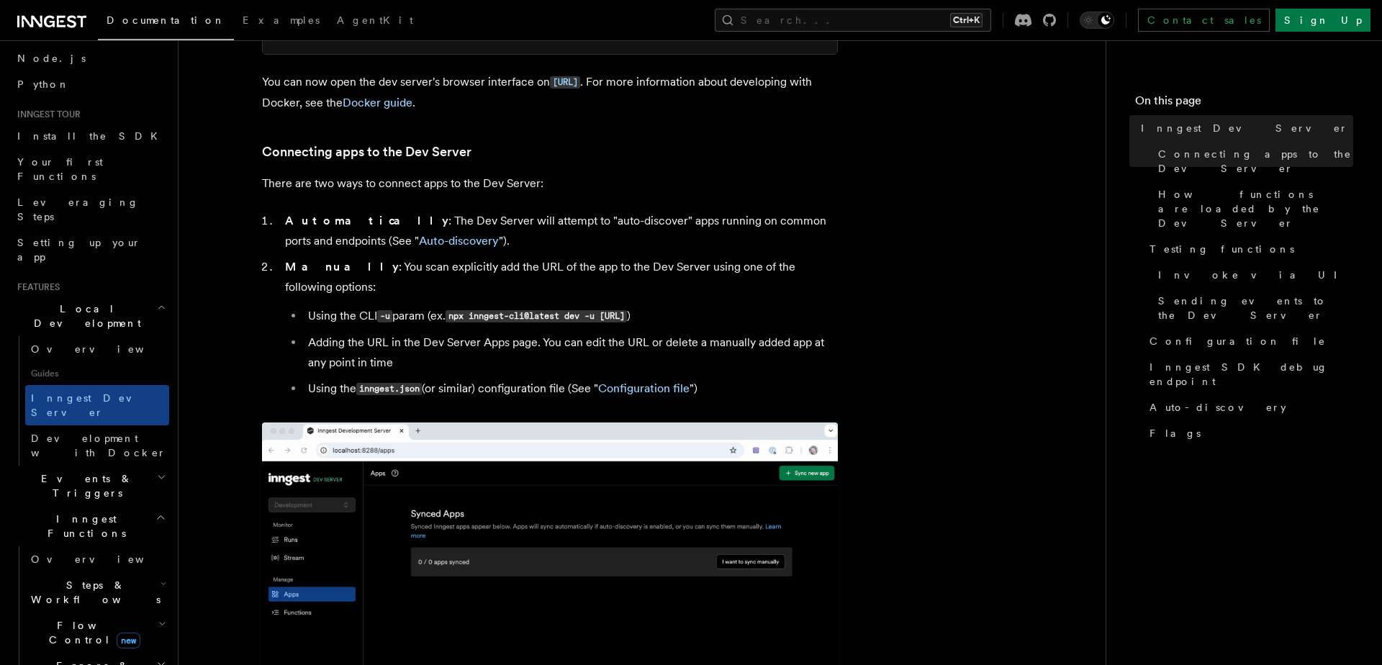
click at [379, 37] on span "inngest-cli@latest" at bounding box center [340, 32] width 91 height 10
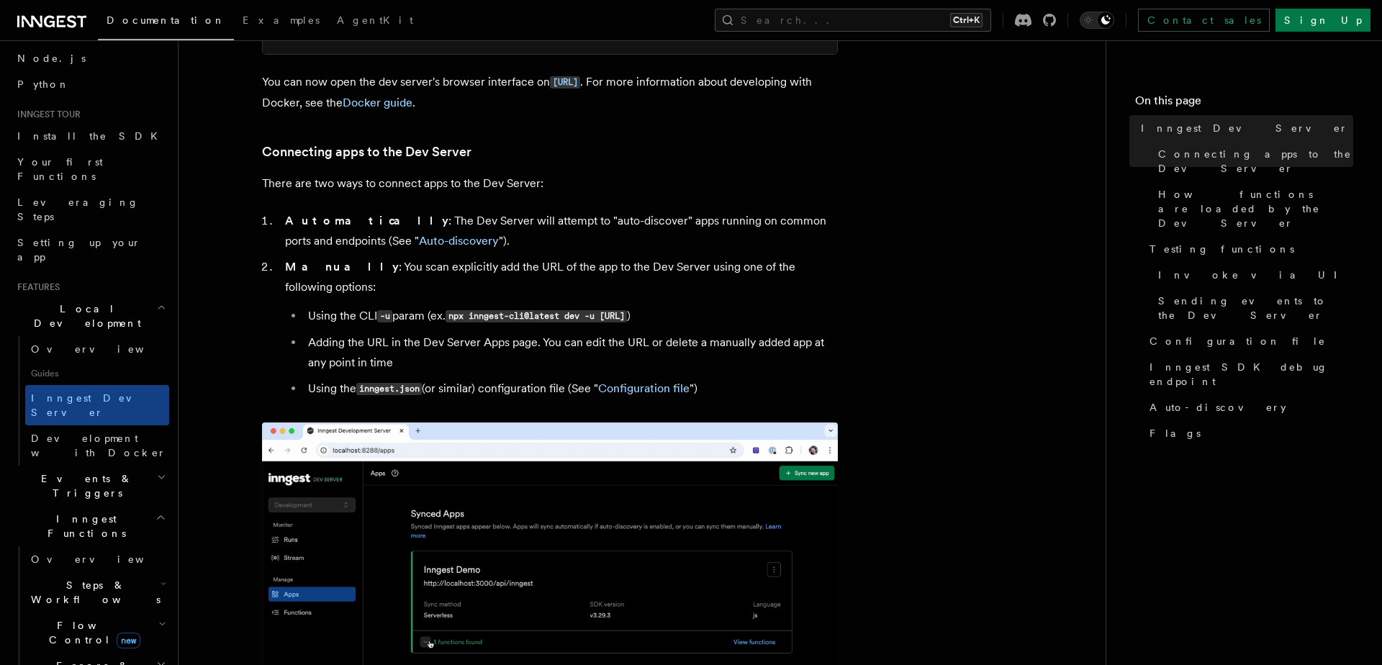
click at [379, 37] on span "inngest-cli@latest" at bounding box center [340, 32] width 91 height 10
copy code "npx inngest-cli@latest dev -u http://localhost: 3000 /api/inngest"
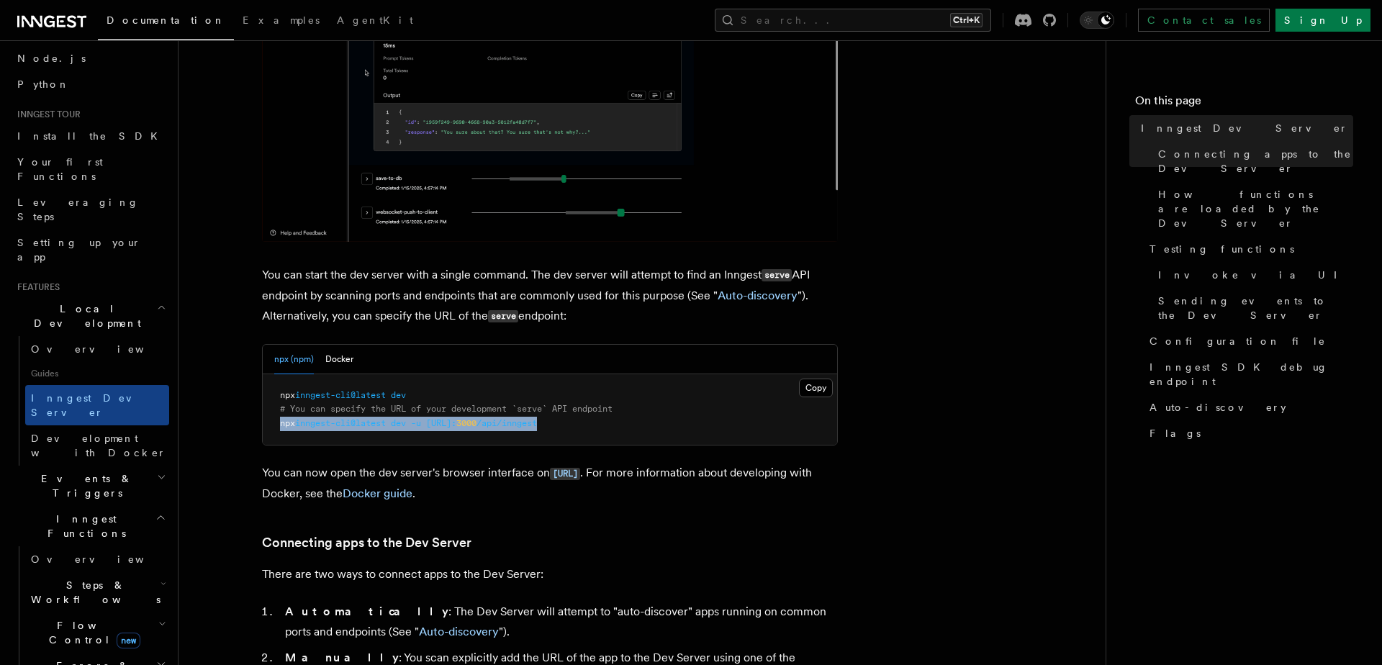
click at [81, 512] on span "Inngest Functions" at bounding box center [84, 526] width 144 height 29
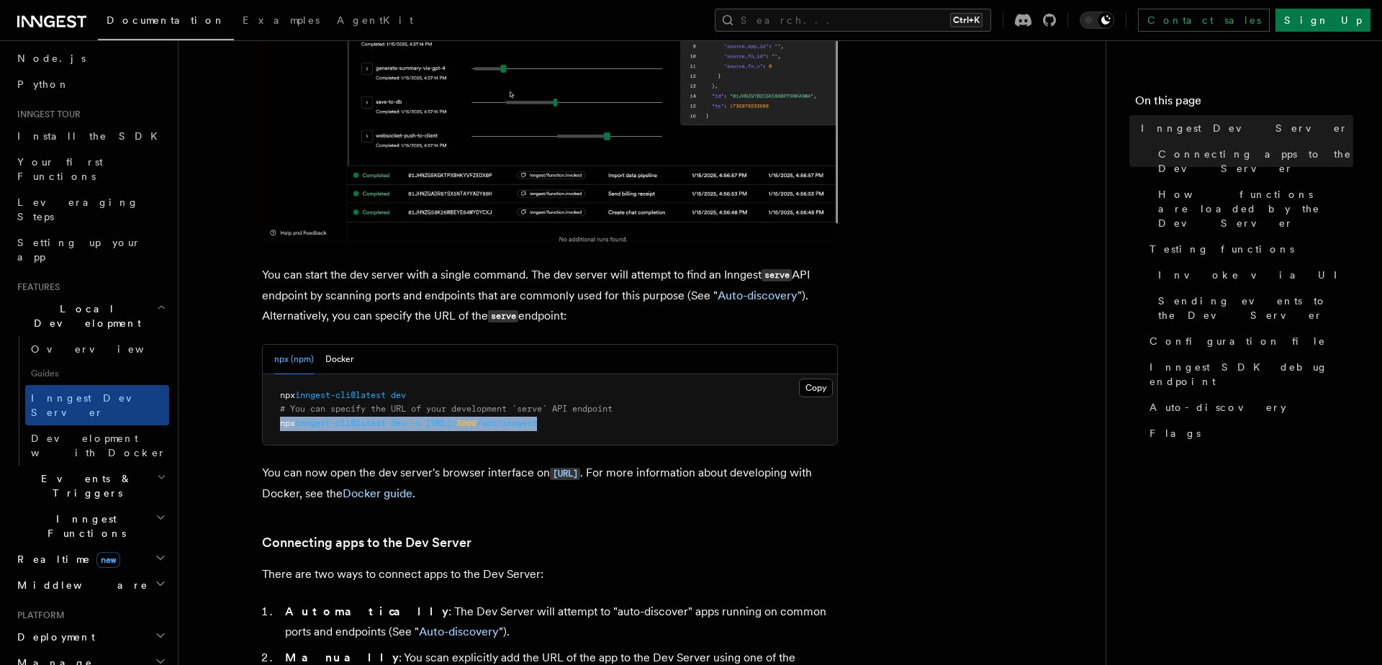
click at [81, 512] on span "Inngest Functions" at bounding box center [84, 526] width 144 height 29
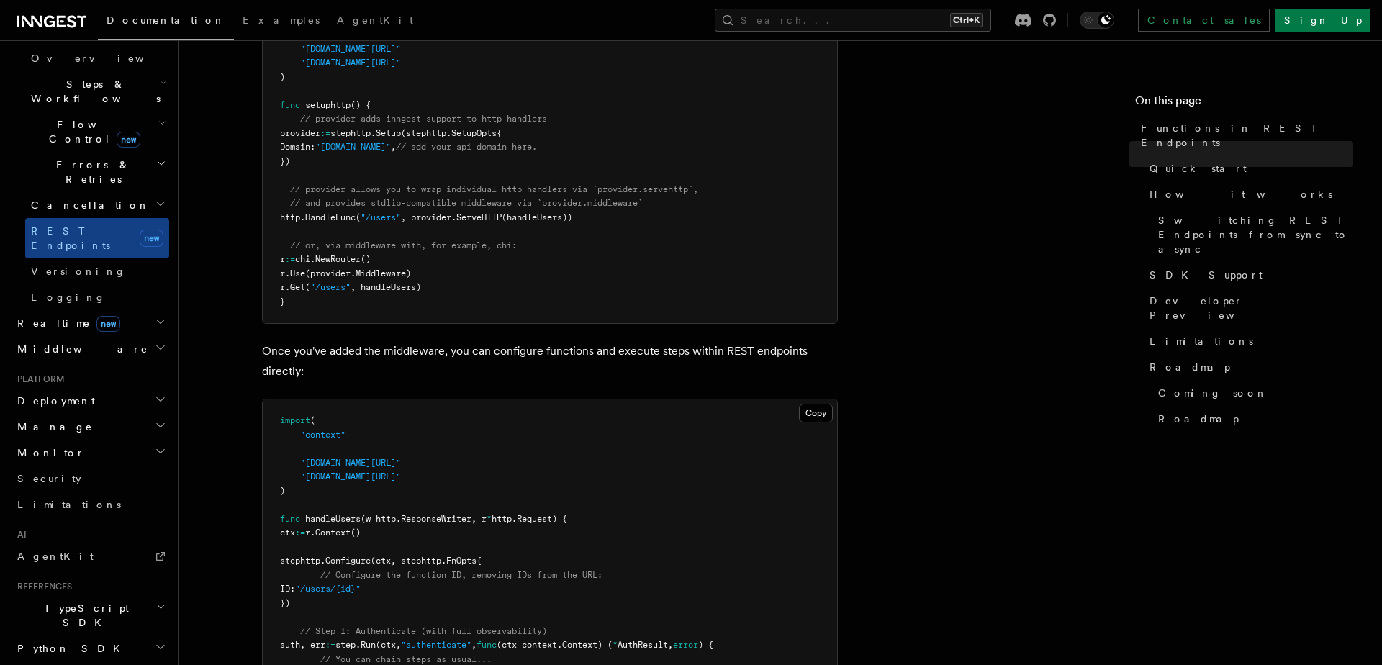
scroll to position [431, 0]
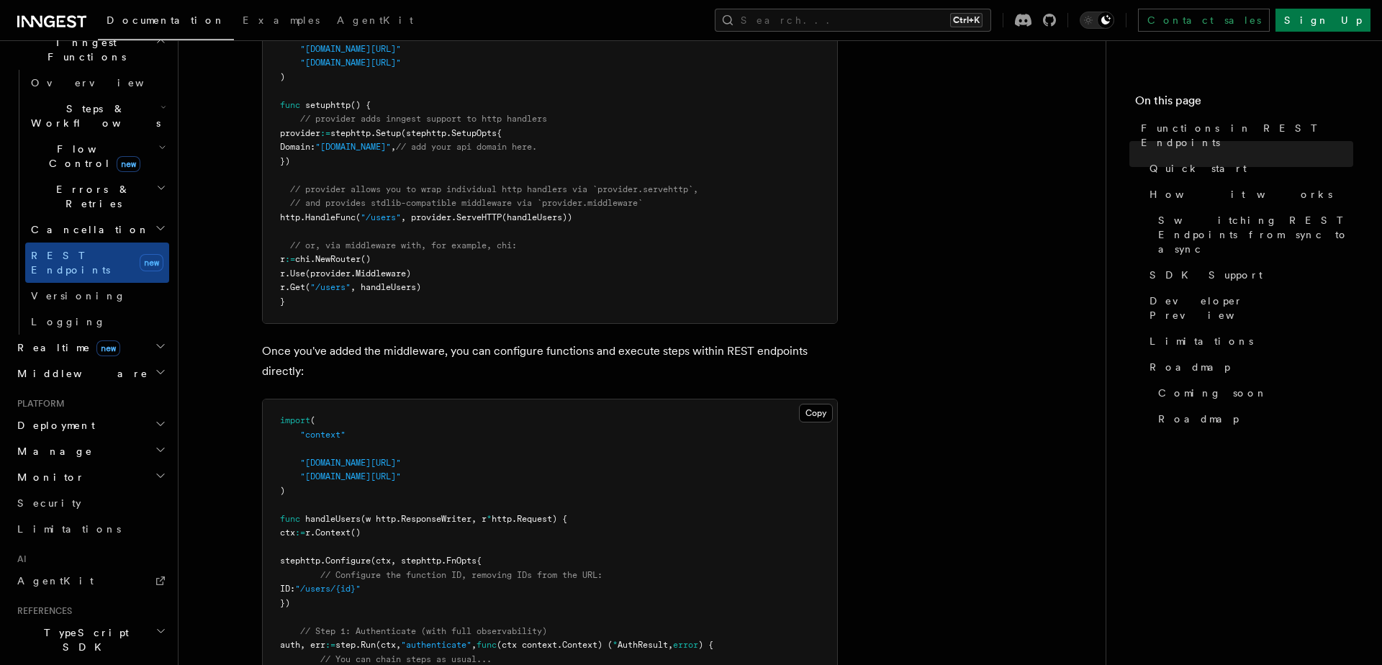
click at [114, 660] on h2 "Python SDK" at bounding box center [91, 673] width 158 height 26
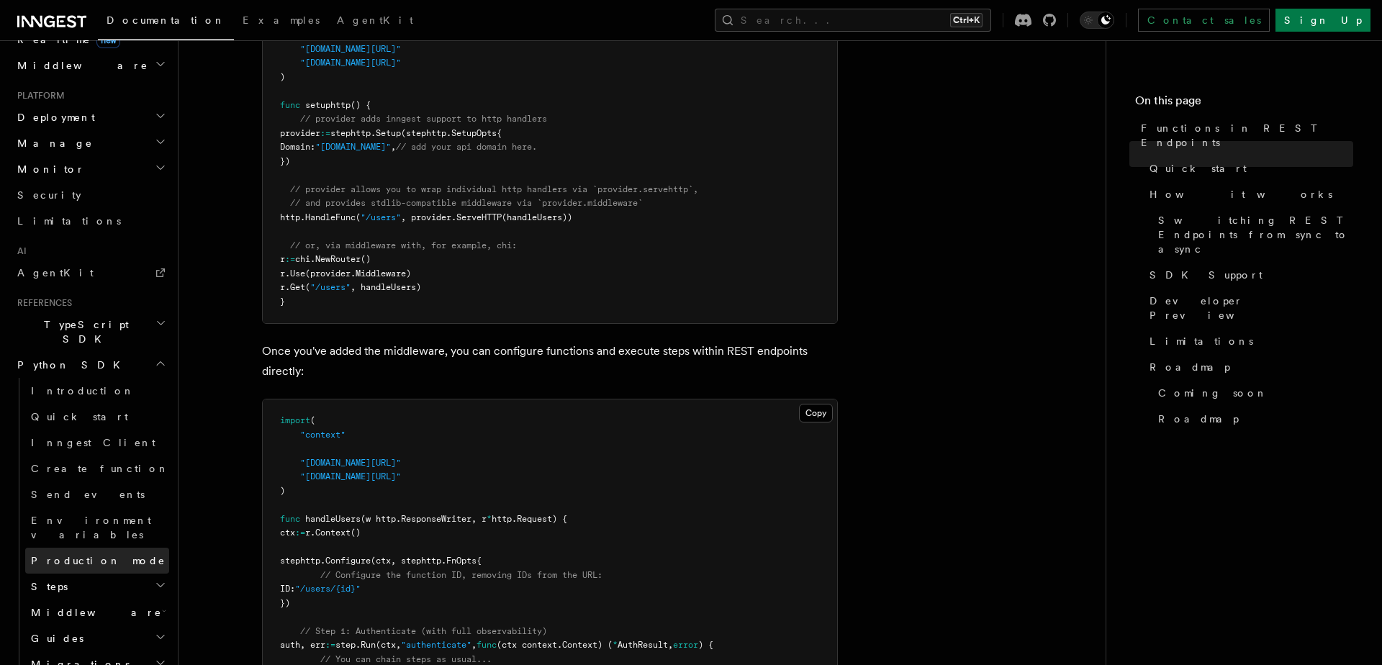
scroll to position [768, 0]
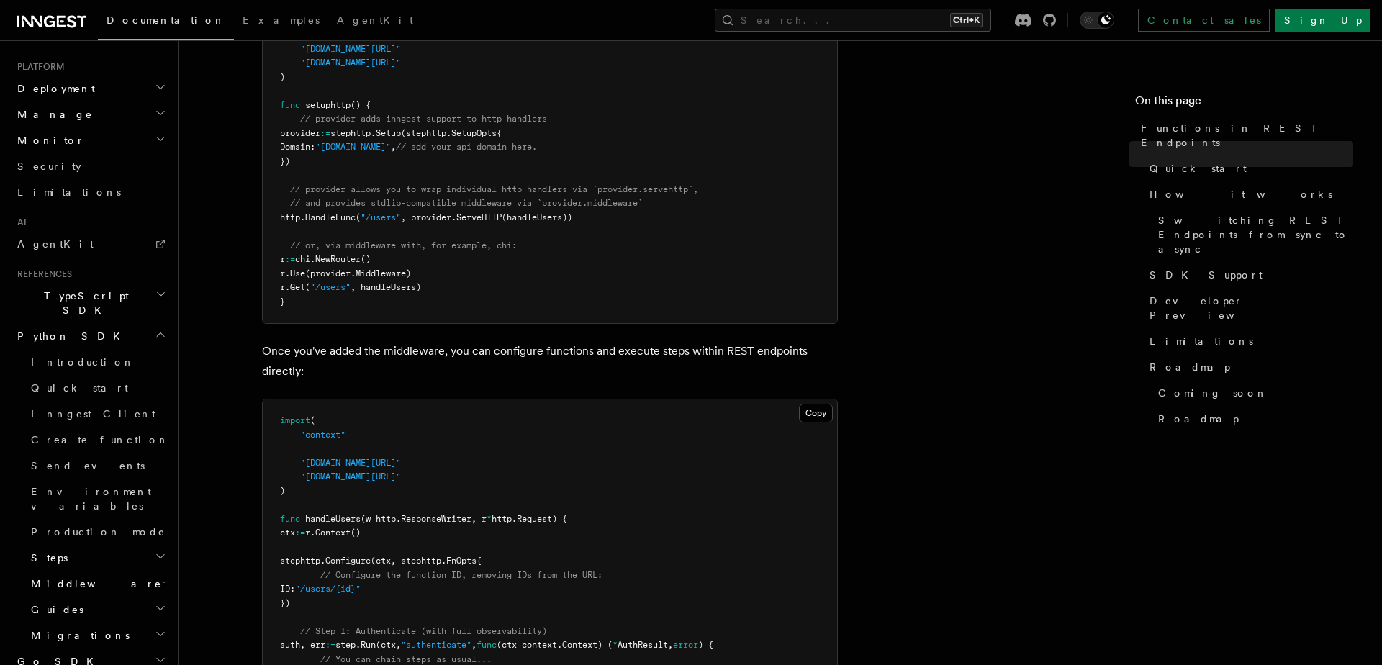
click at [71, 545] on h2 "Steps" at bounding box center [97, 558] width 144 height 26
click at [77, 545] on h2 "Steps" at bounding box center [97, 558] width 144 height 26
click at [69, 628] on span "Migrations" at bounding box center [77, 635] width 104 height 14
click at [73, 597] on h2 "Guides" at bounding box center [97, 610] width 144 height 26
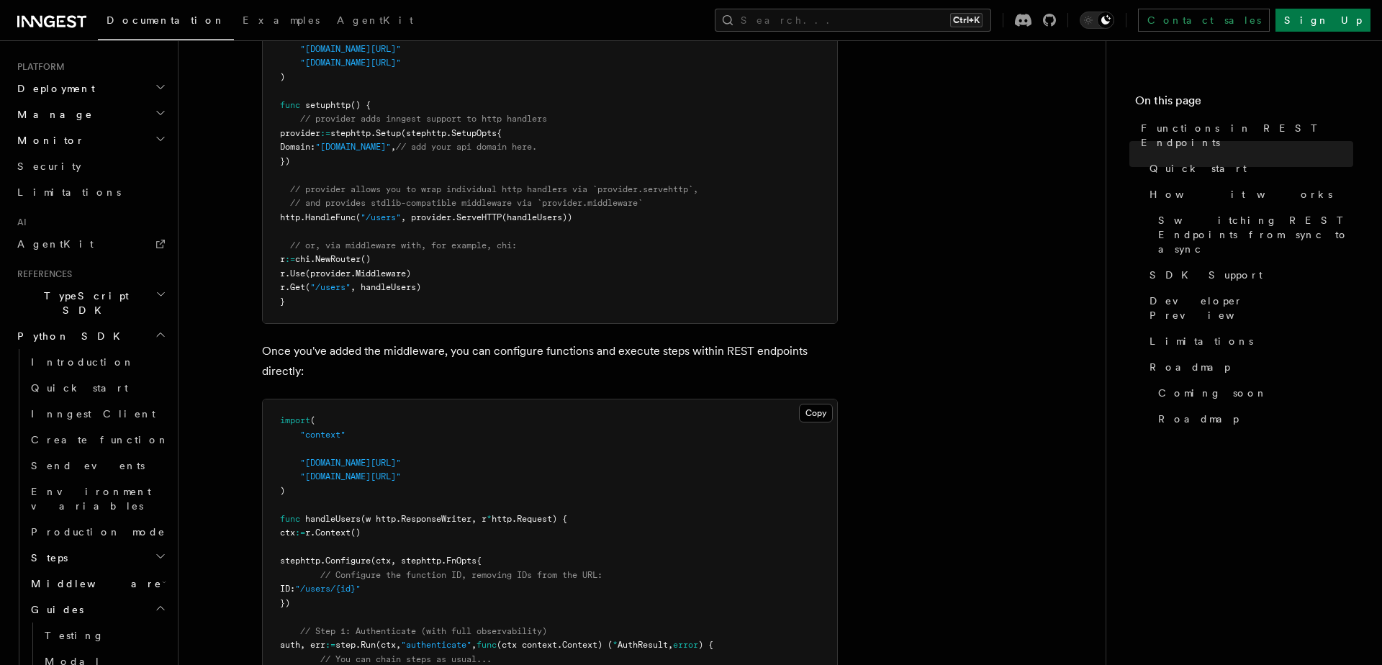
click at [73, 597] on h2 "Guides" at bounding box center [97, 610] width 144 height 26
click at [86, 571] on h2 "Middleware" at bounding box center [97, 584] width 144 height 26
click at [81, 597] on h2 "Guides" at bounding box center [97, 610] width 144 height 26
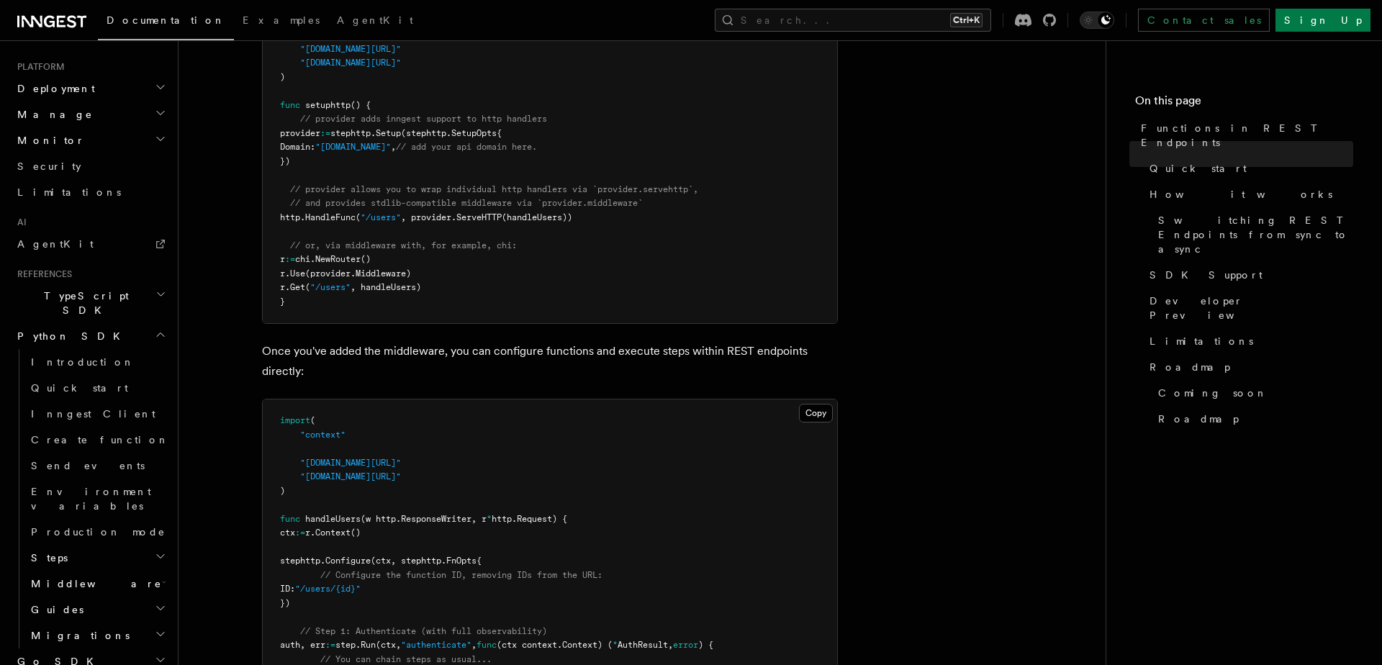
click at [93, 571] on h2 "Middleware" at bounding box center [97, 584] width 144 height 26
click at [88, 597] on h2 "Guides" at bounding box center [97, 610] width 144 height 26
click at [107, 545] on h2 "Steps" at bounding box center [97, 558] width 144 height 26
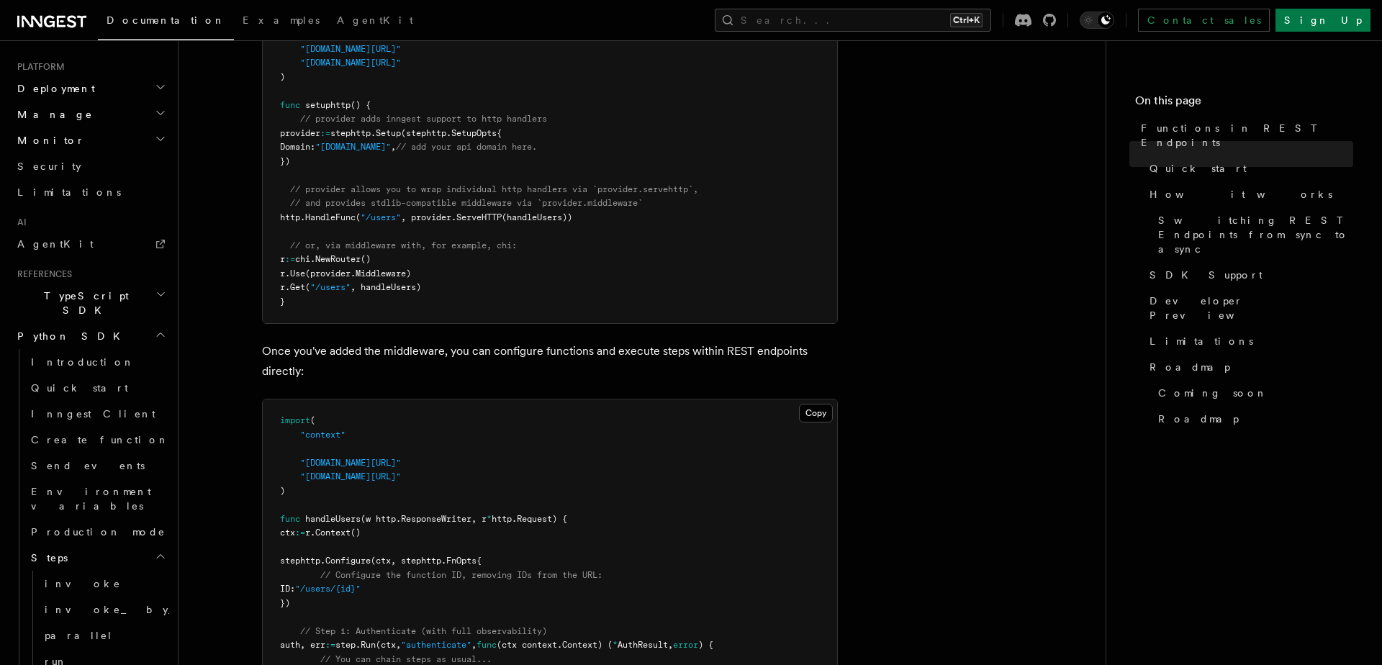
click at [113, 545] on h2 "Steps" at bounding box center [97, 558] width 144 height 26
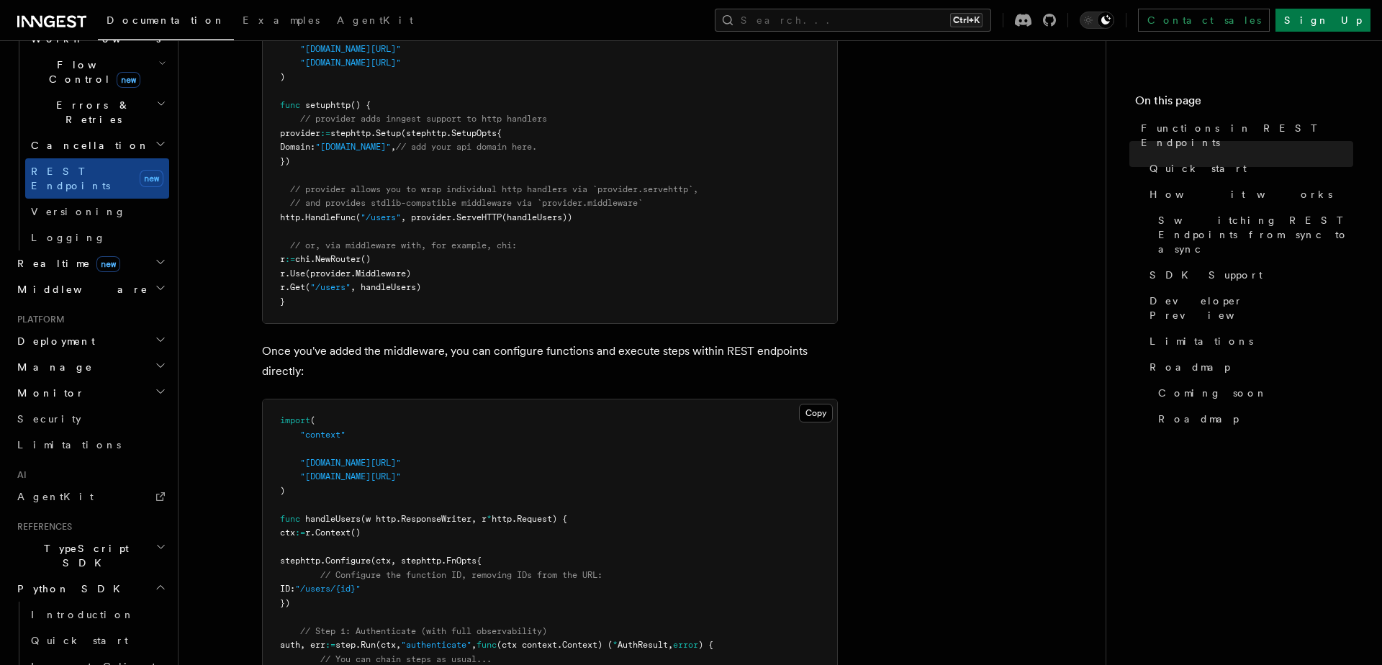
scroll to position [431, 0]
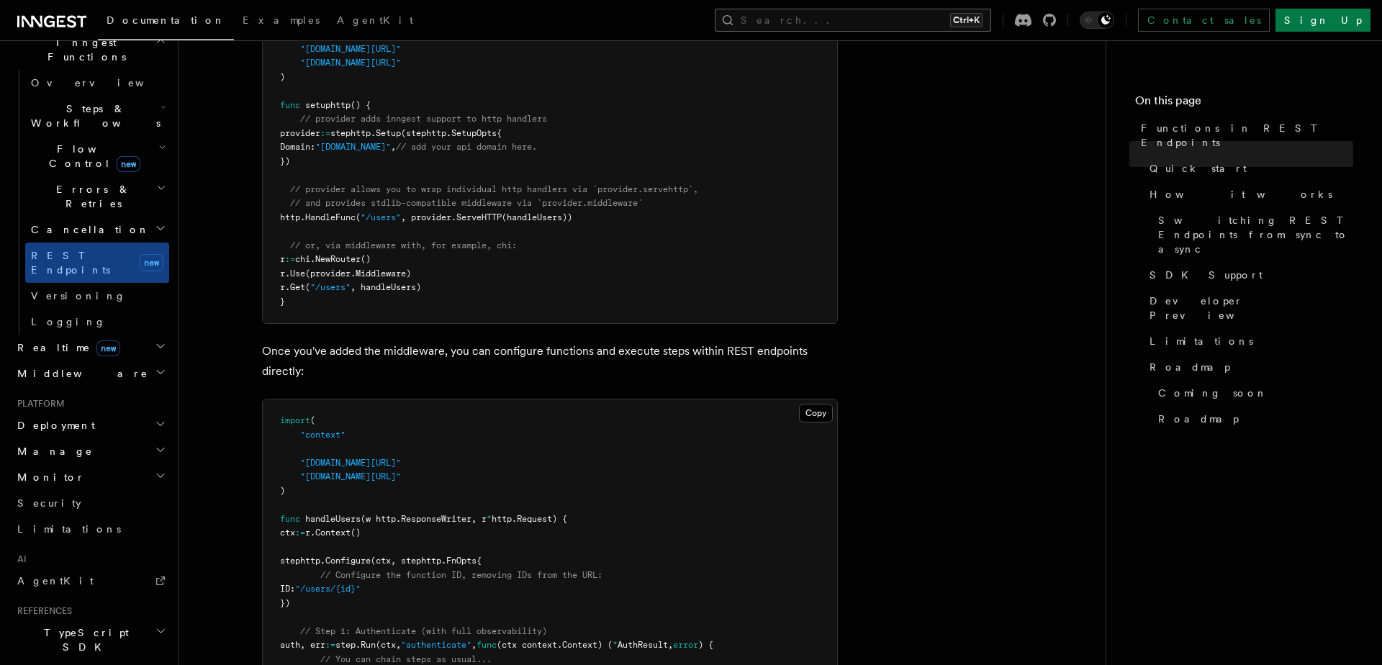
click at [909, 18] on button "Search... Ctrl+K" at bounding box center [853, 20] width 276 height 23
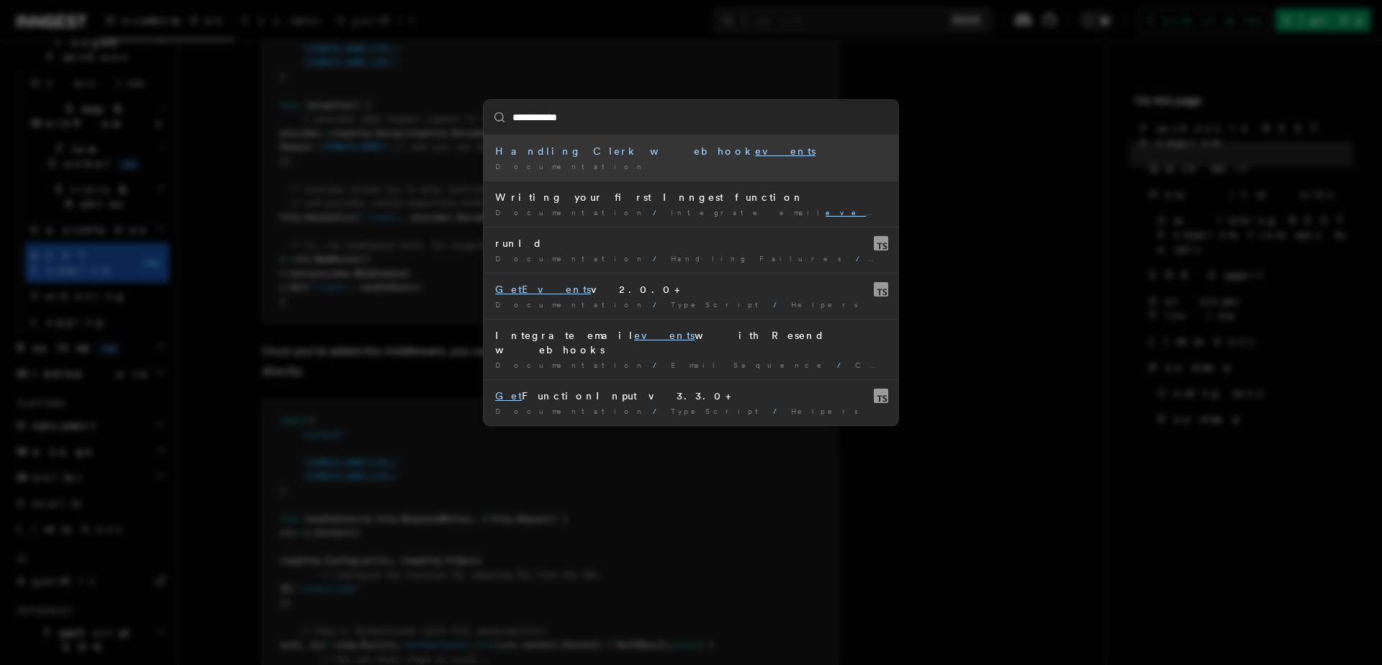
type input "**********"
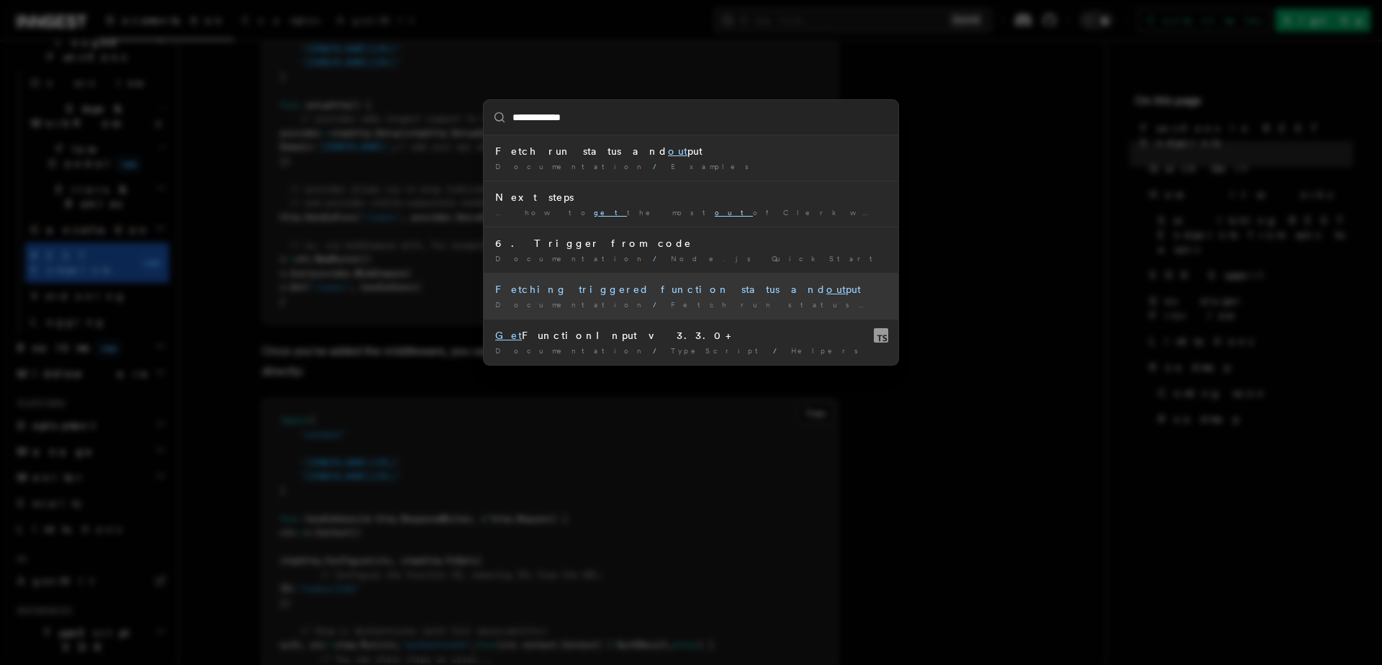
click at [646, 292] on div "Fetching triggered function status and out put" at bounding box center [691, 289] width 392 height 14
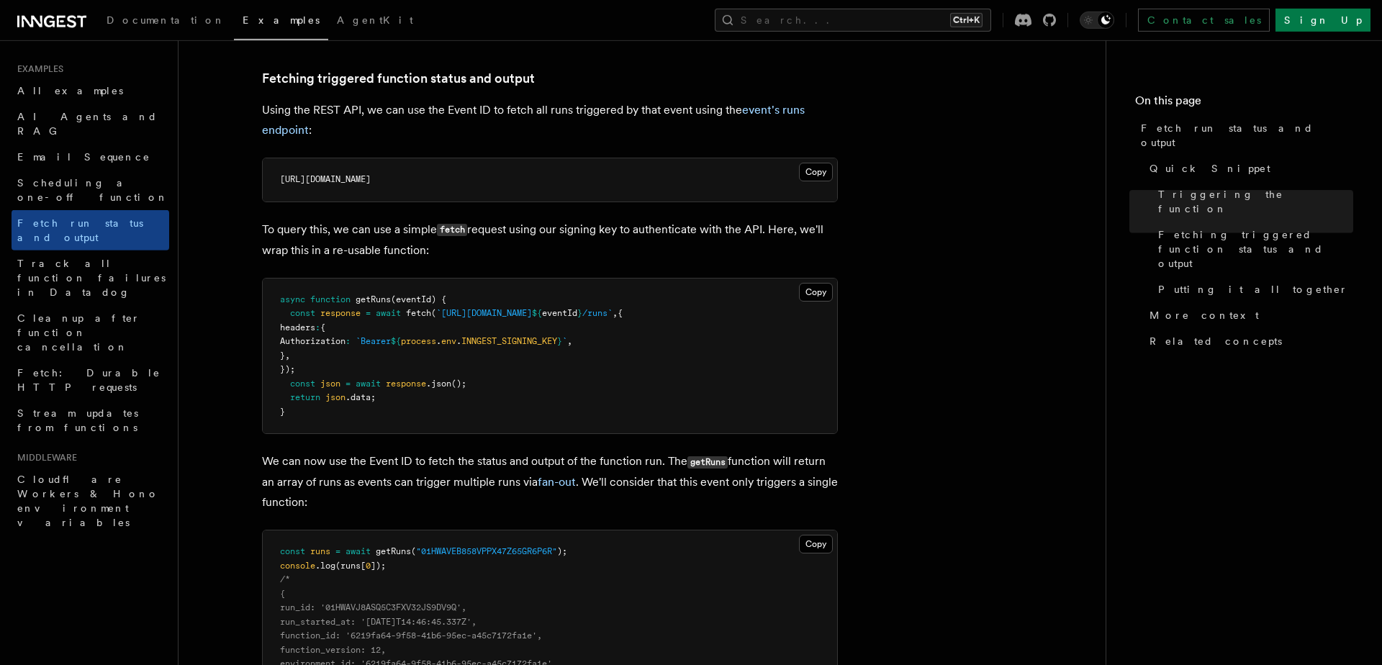
scroll to position [810, 0]
click at [824, 175] on button "Copy Copied" at bounding box center [816, 172] width 34 height 19
